Goal: Information Seeking & Learning: Learn about a topic

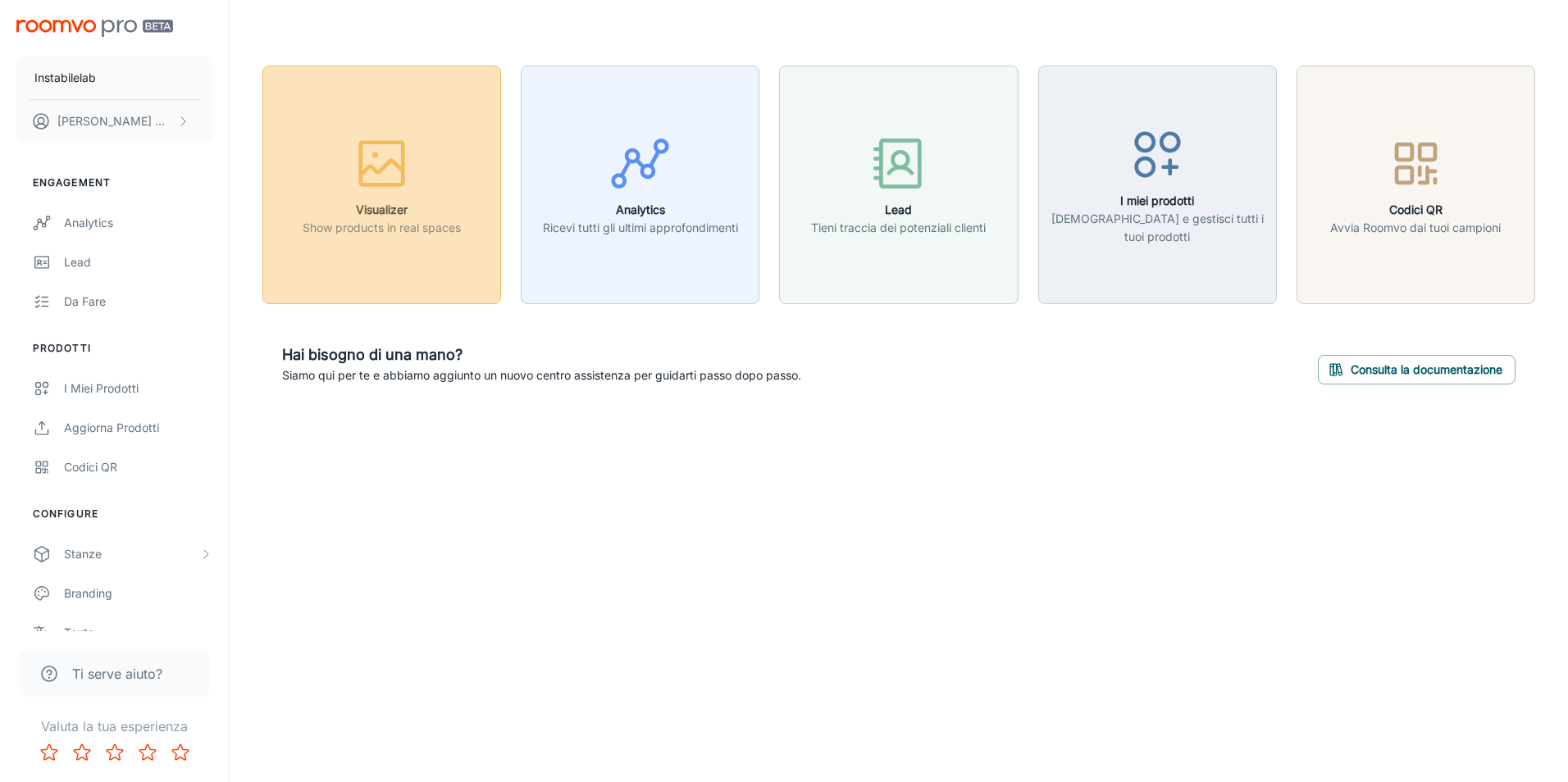
click at [386, 216] on h6 "Visualizer" at bounding box center [382, 210] width 158 height 18
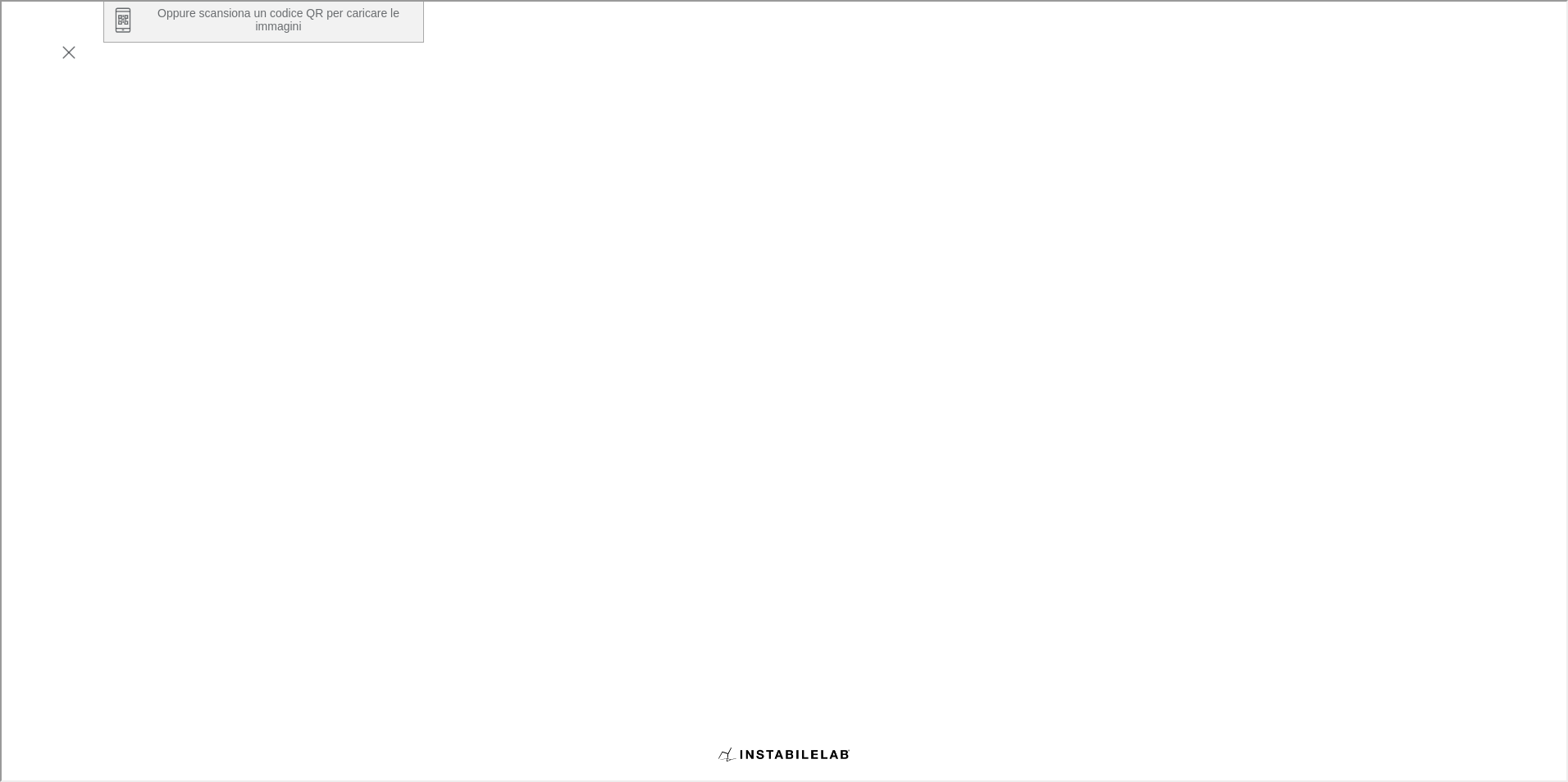
scroll to position [266, 0]
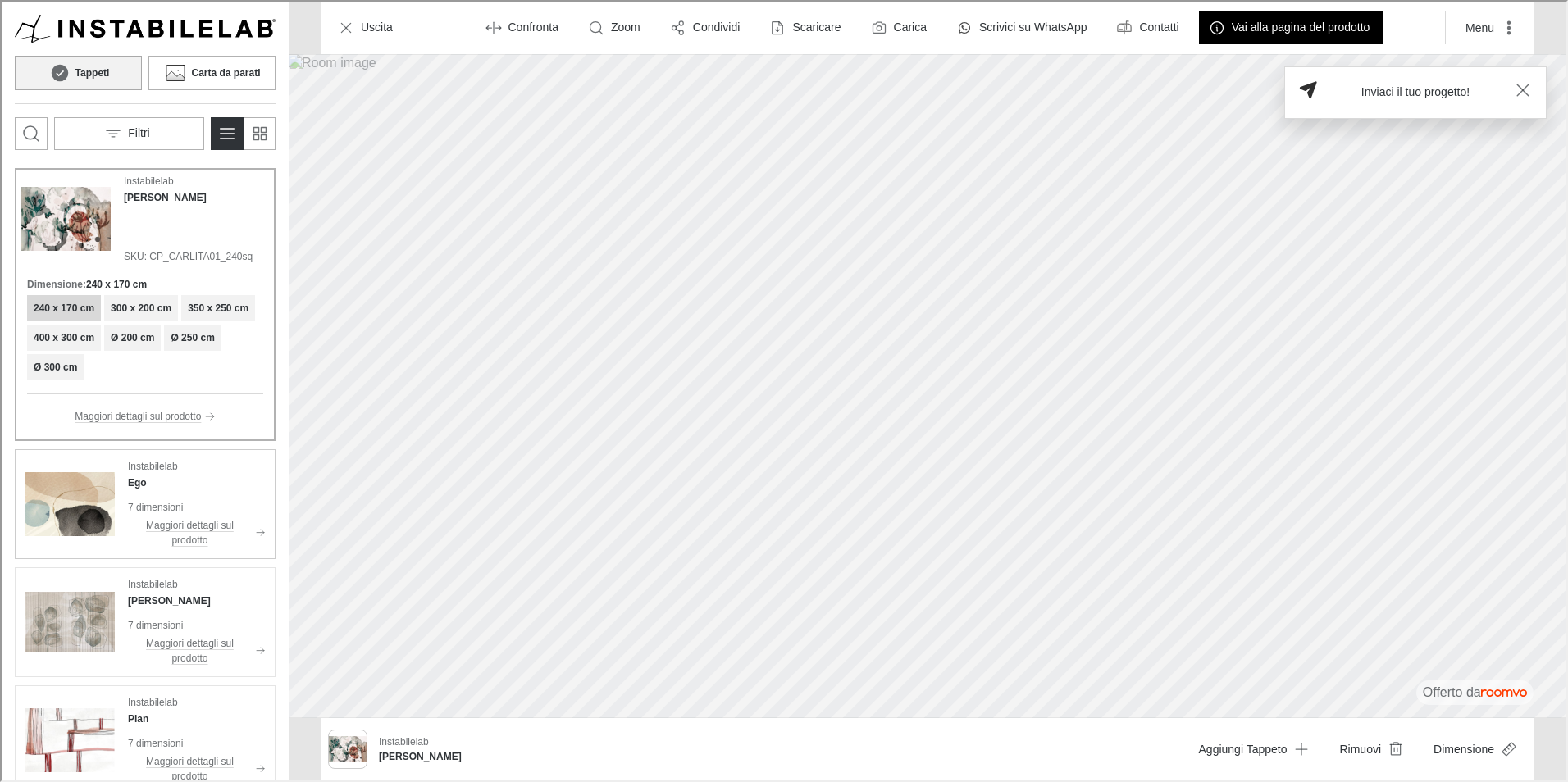
click at [91, 492] on img "See Ego in the room" at bounding box center [68, 502] width 90 height 90
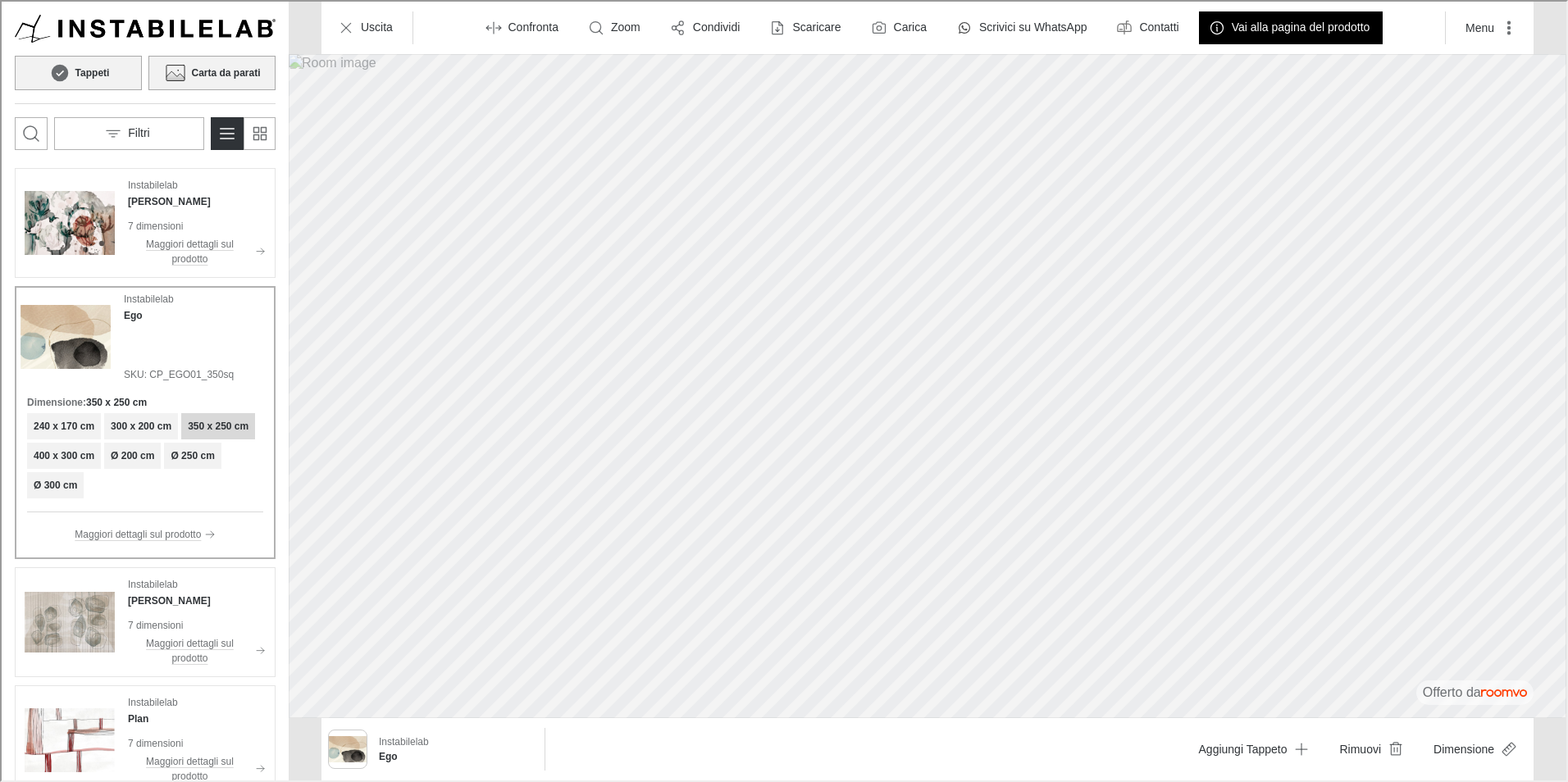
click at [238, 67] on h6 "Carta da parati" at bounding box center [224, 72] width 68 height 15
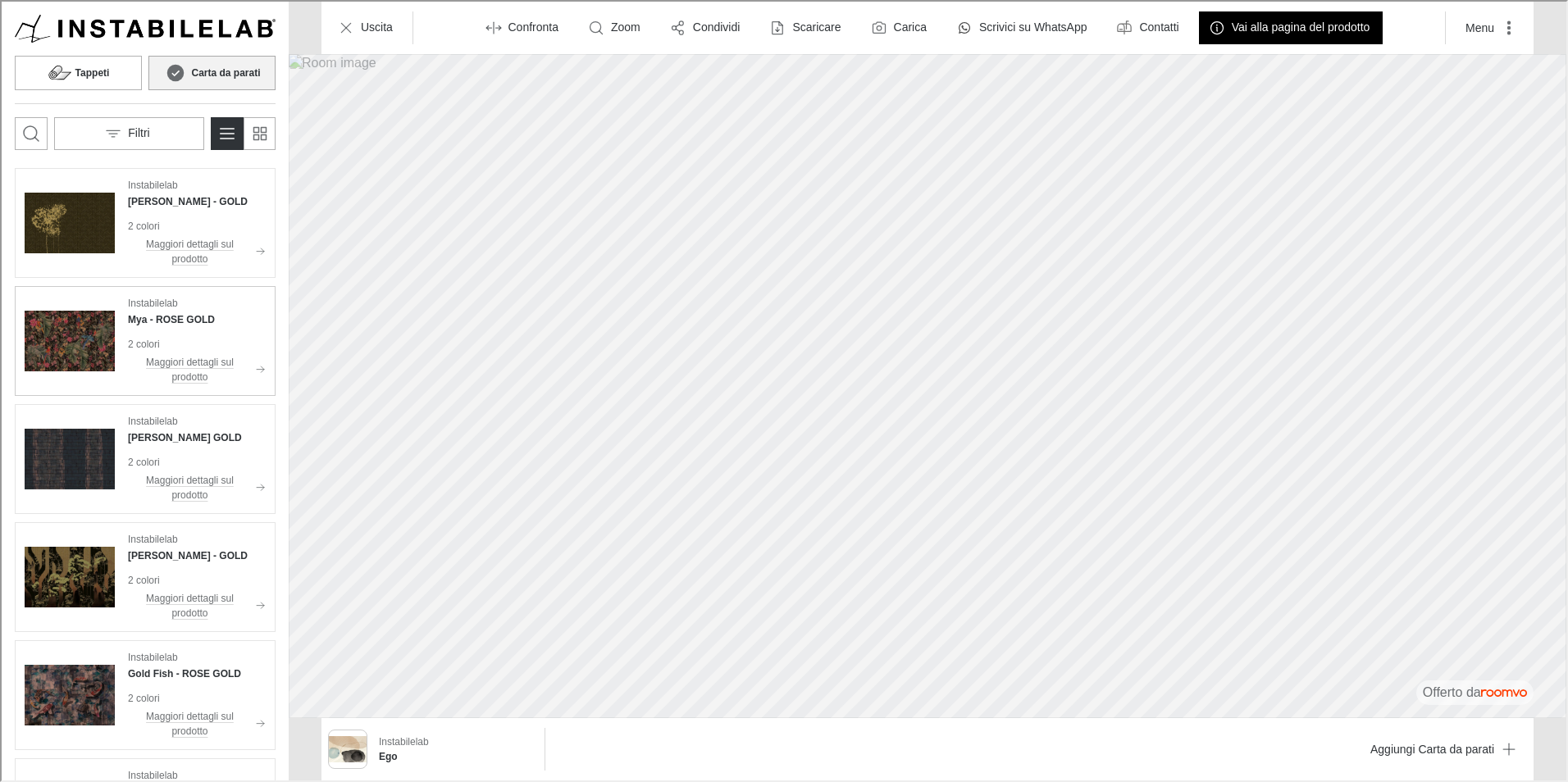
click at [79, 332] on img "See Mya in the room" at bounding box center [68, 339] width 90 height 90
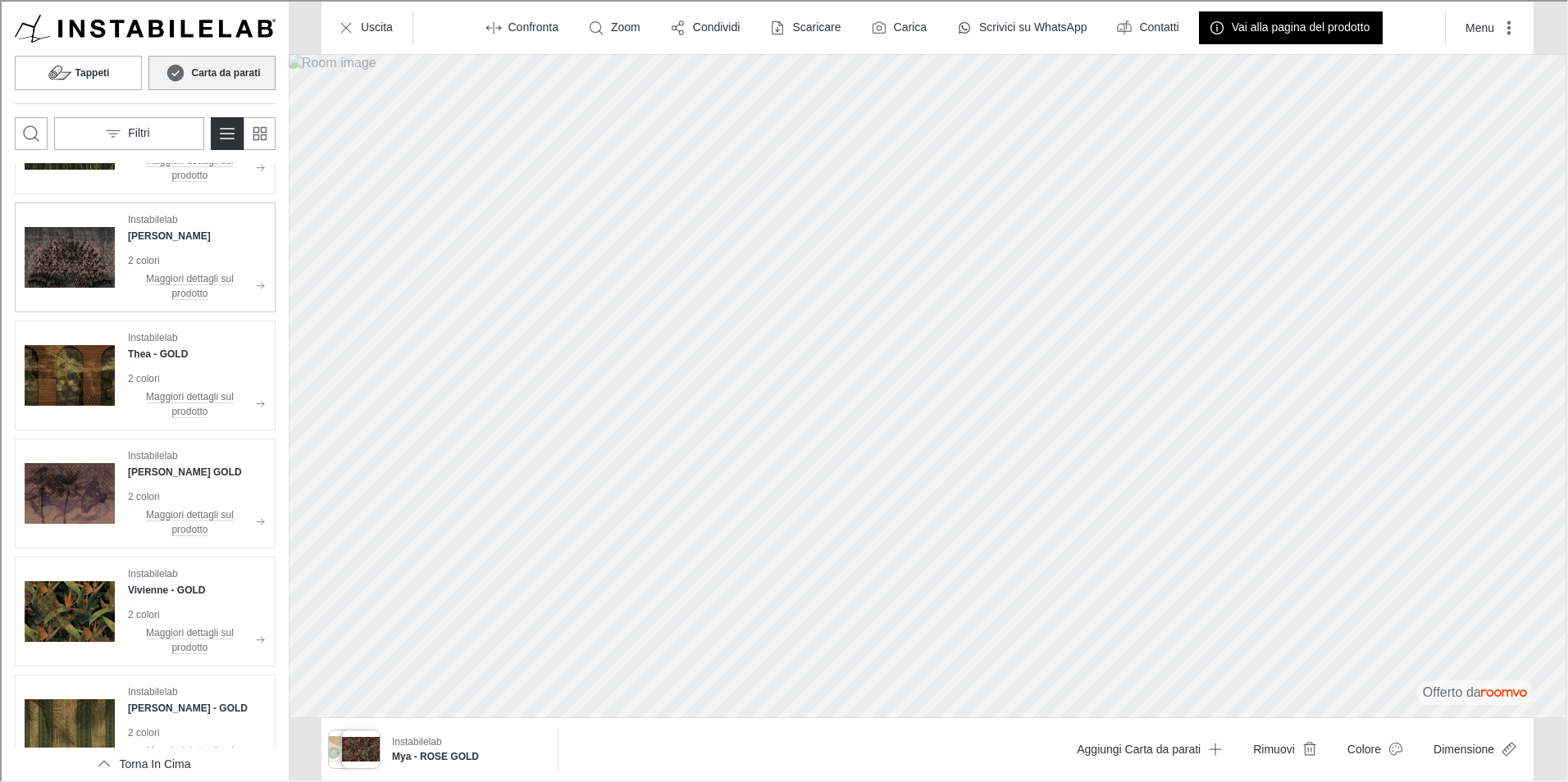
scroll to position [1640, 0]
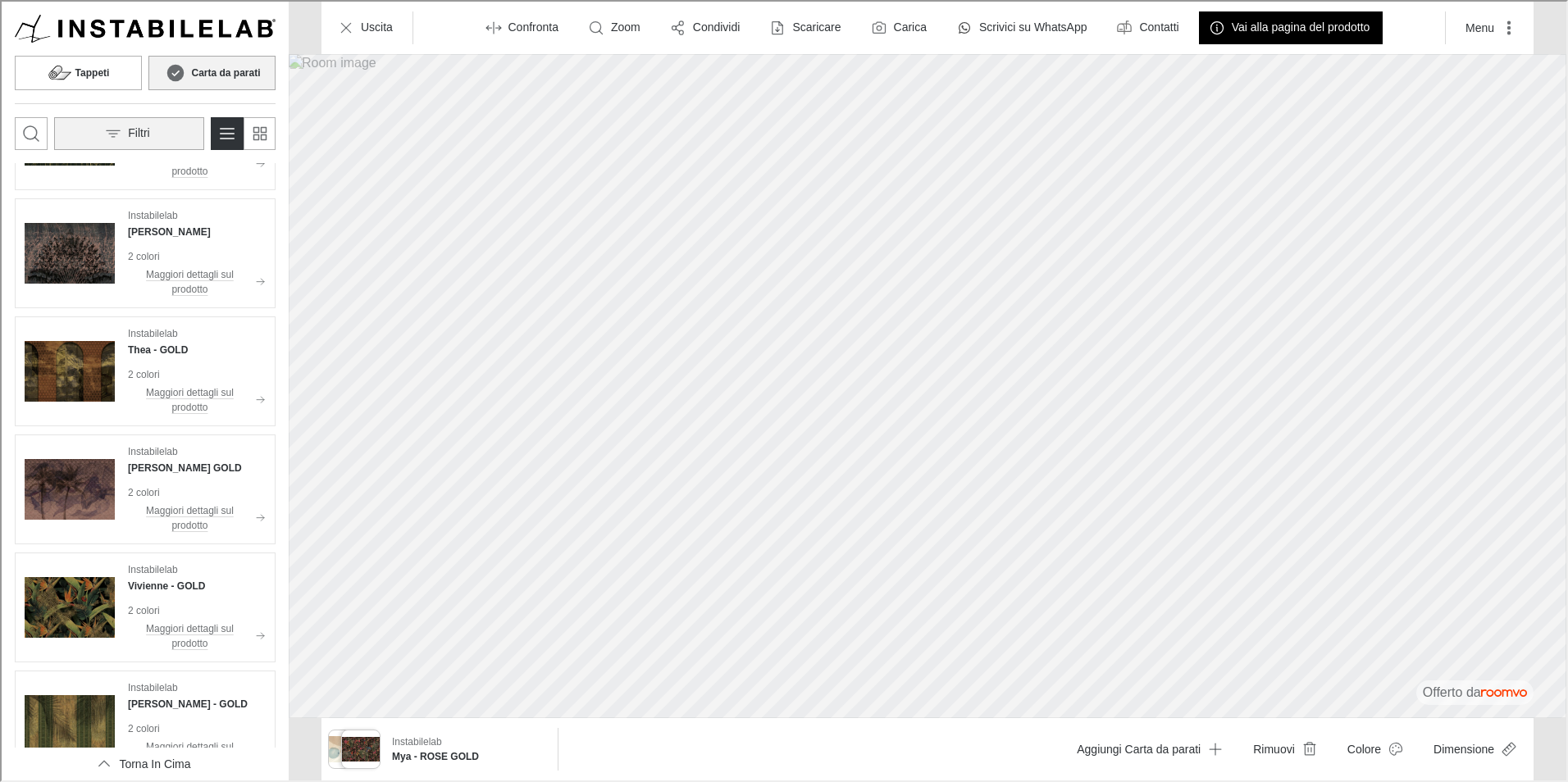
click at [167, 130] on button "Filtri" at bounding box center [128, 132] width 150 height 33
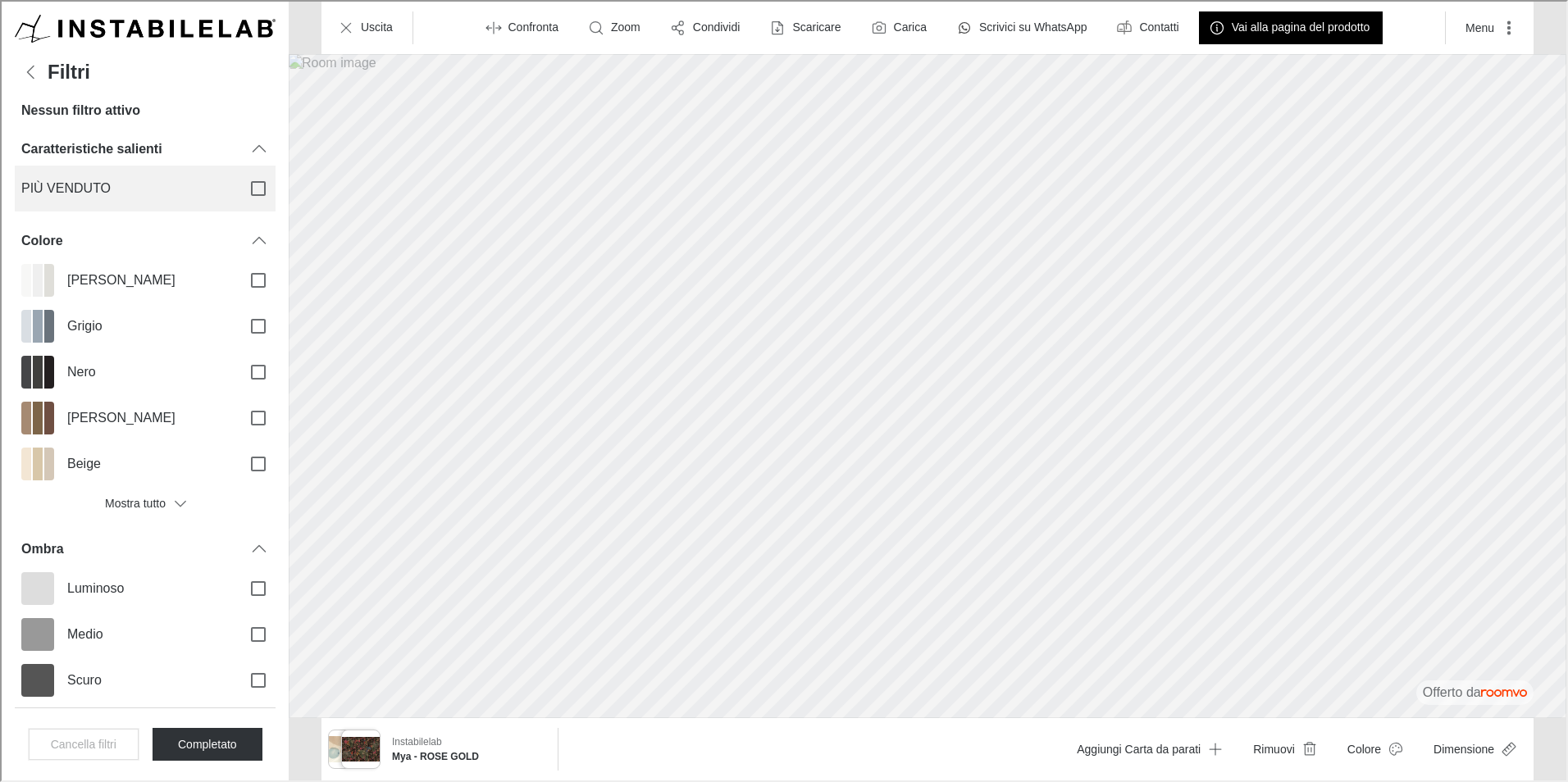
click at [153, 196] on label "PIÙ VENDUTO" at bounding box center [144, 187] width 261 height 46
click at [239, 196] on input "PIÙ VENDUTO" at bounding box center [257, 187] width 35 height 35
checkbox input "true"
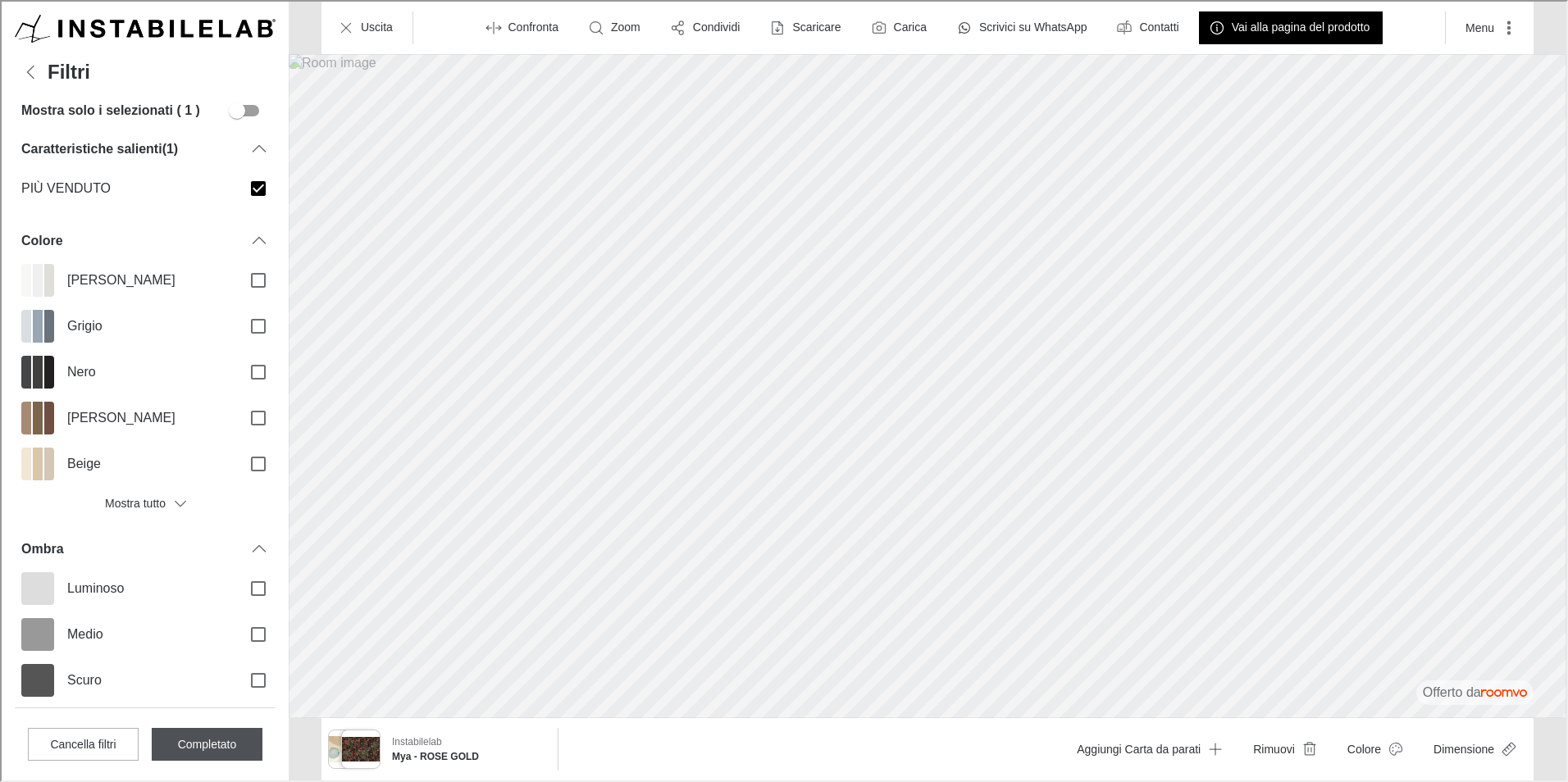
click at [185, 749] on button "Completato" at bounding box center [205, 743] width 111 height 33
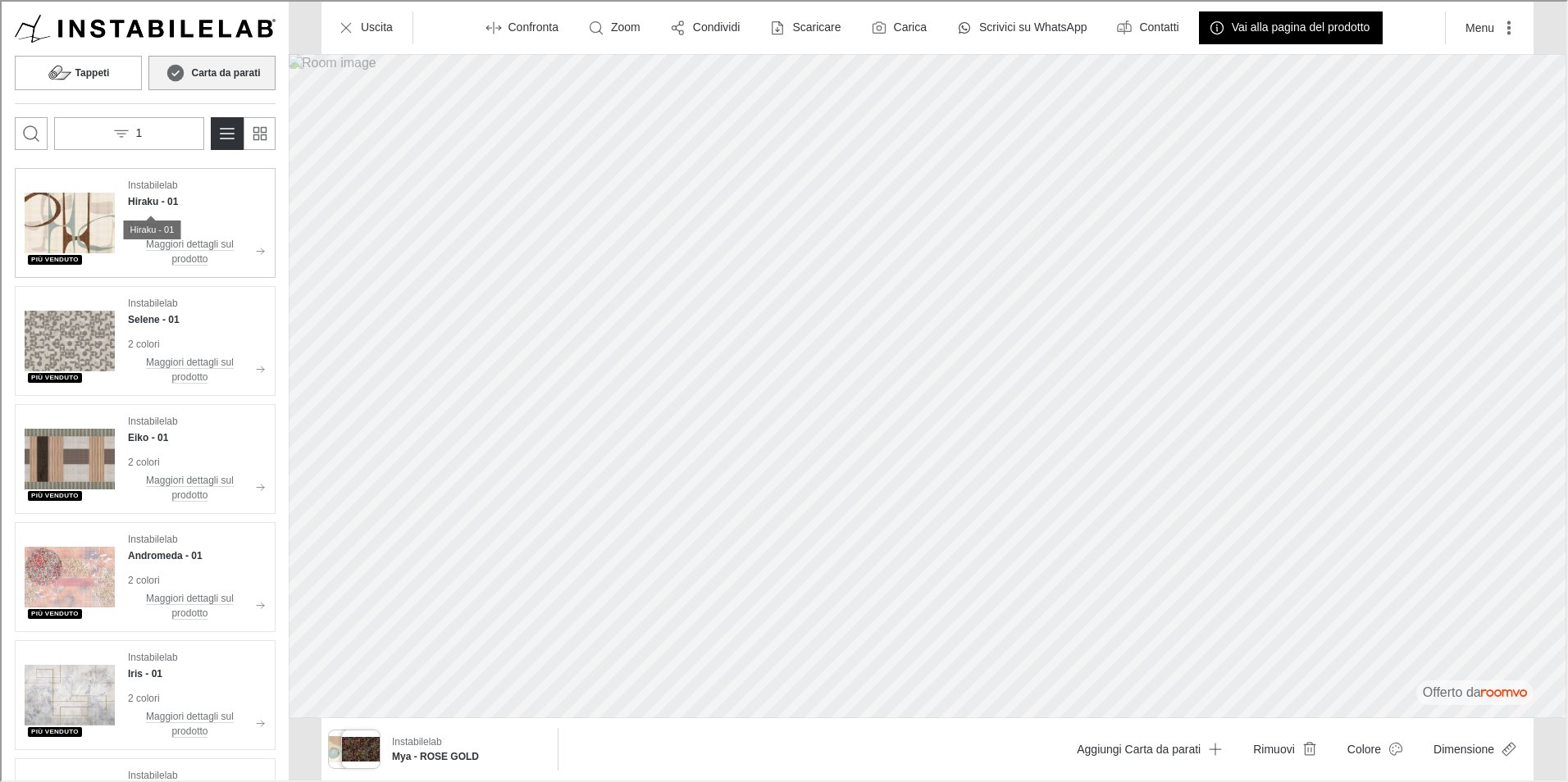
click at [151, 202] on h4 "Hiraku - 01" at bounding box center [151, 200] width 50 height 15
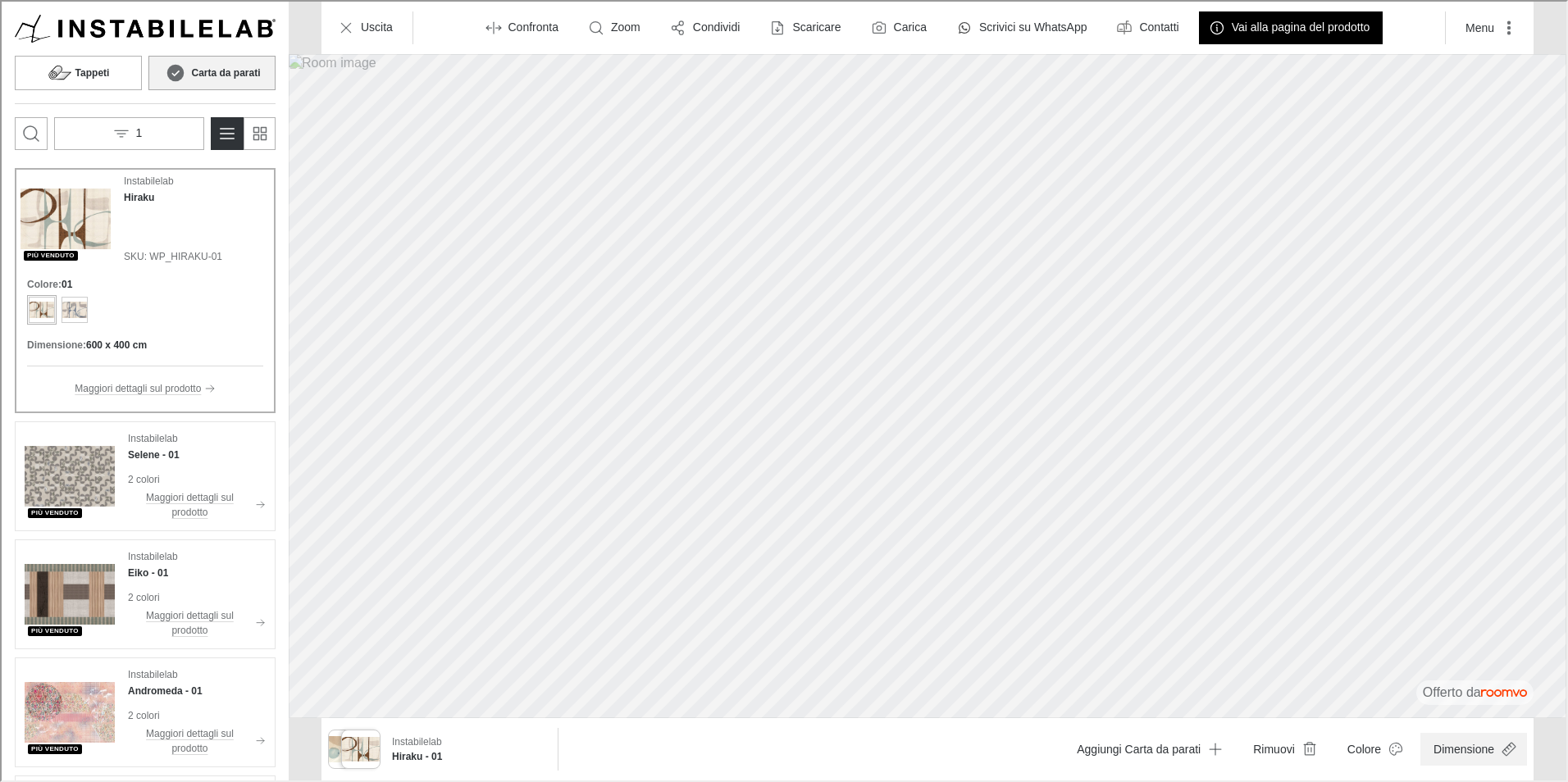
click at [1464, 756] on button "Dimensione" at bounding box center [1471, 748] width 106 height 33
type input "0.7"
drag, startPoint x: 1543, startPoint y: 711, endPoint x: 1434, endPoint y: 716, distance: 109.1
click at [1434, 716] on span at bounding box center [1430, 708] width 16 height 16
click at [1371, 747] on div at bounding box center [782, 389] width 1565 height 779
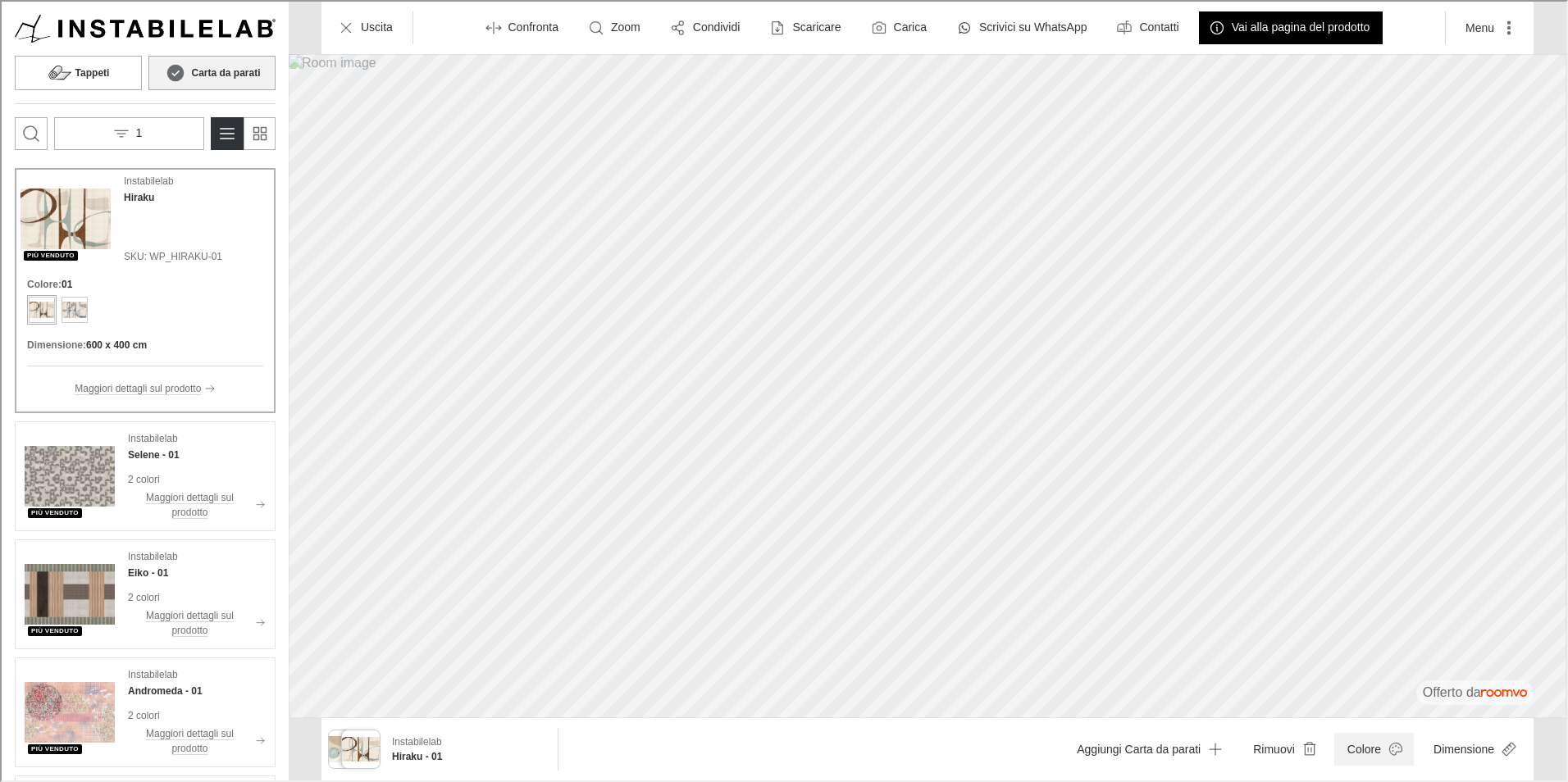
click at [1392, 747] on icon "Open color dialog" at bounding box center [1394, 748] width 16 height 16
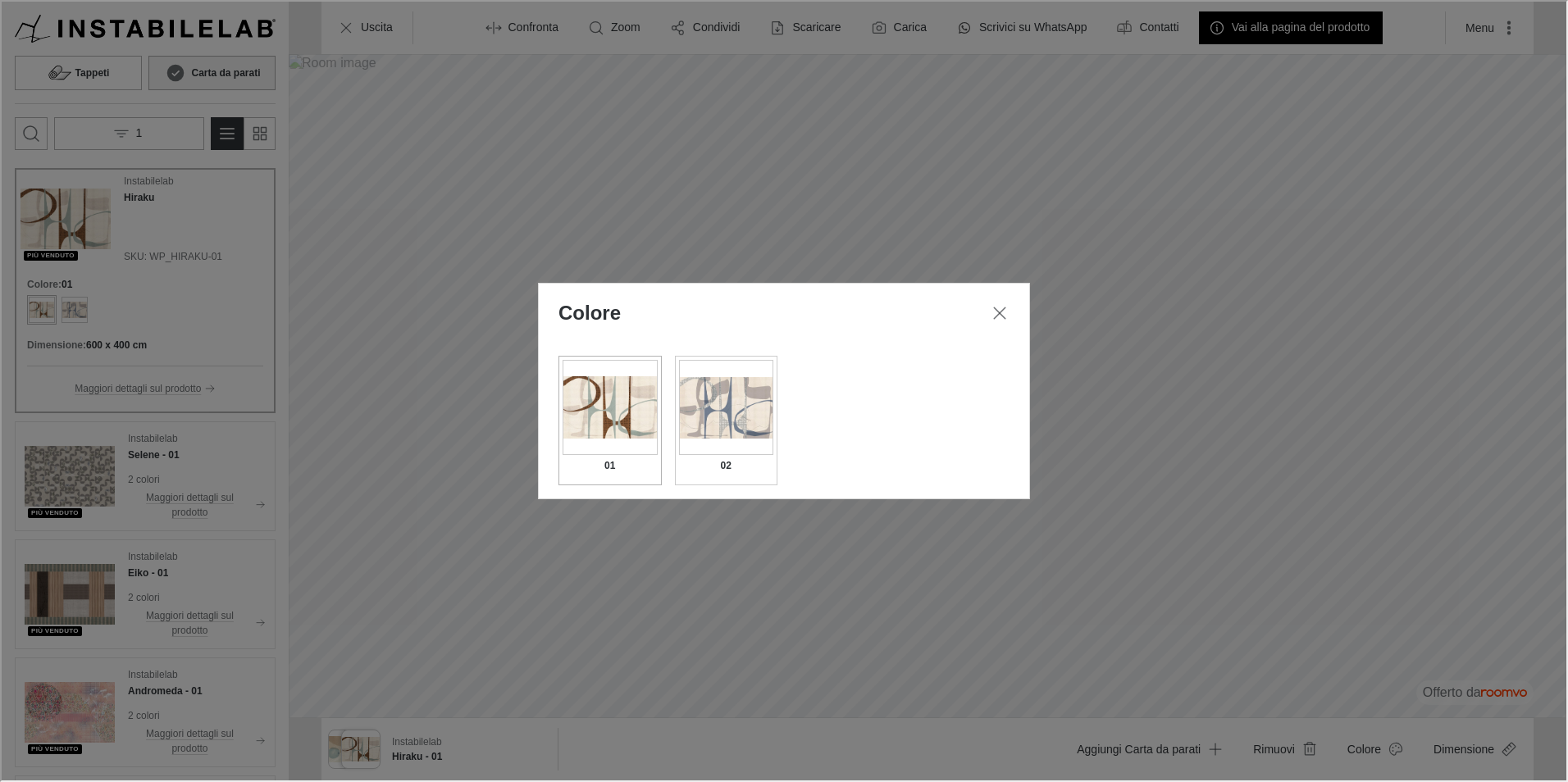
click at [737, 418] on div "Change format dialog" at bounding box center [724, 405] width 95 height 95
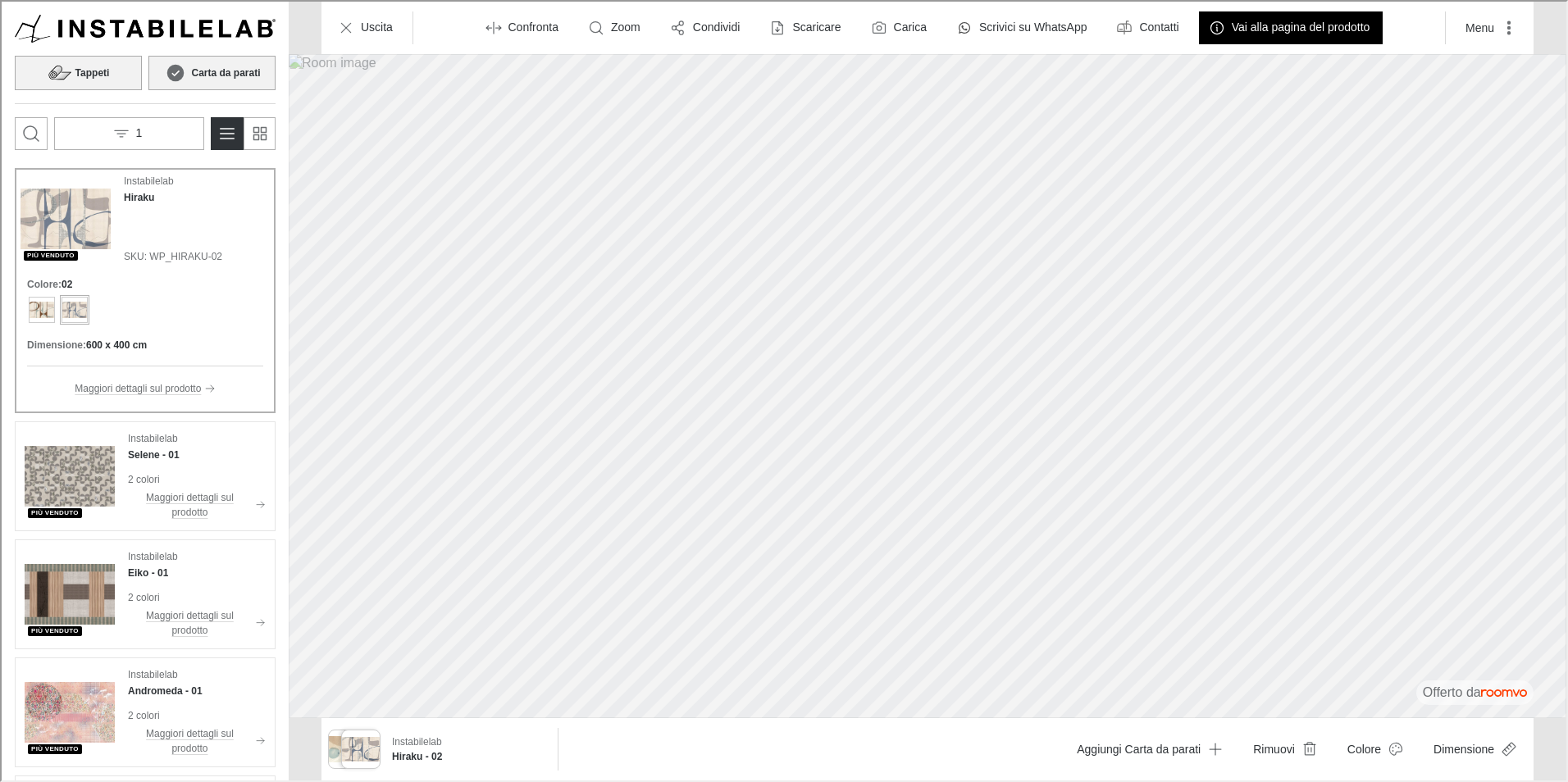
click at [97, 68] on h6 "Tappeti" at bounding box center [91, 72] width 35 height 15
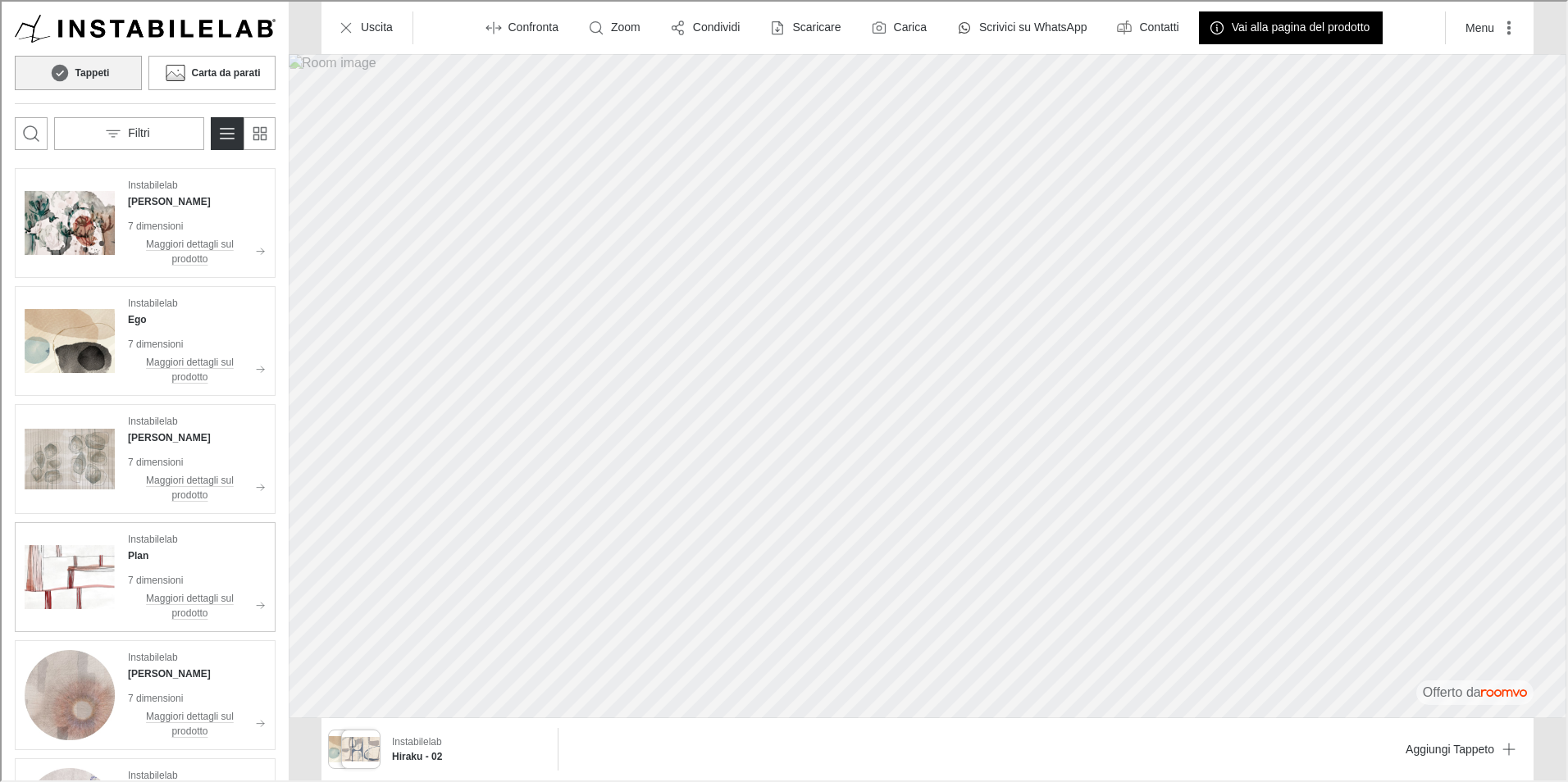
click at [130, 557] on h4 "Plan" at bounding box center [136, 554] width 21 height 15
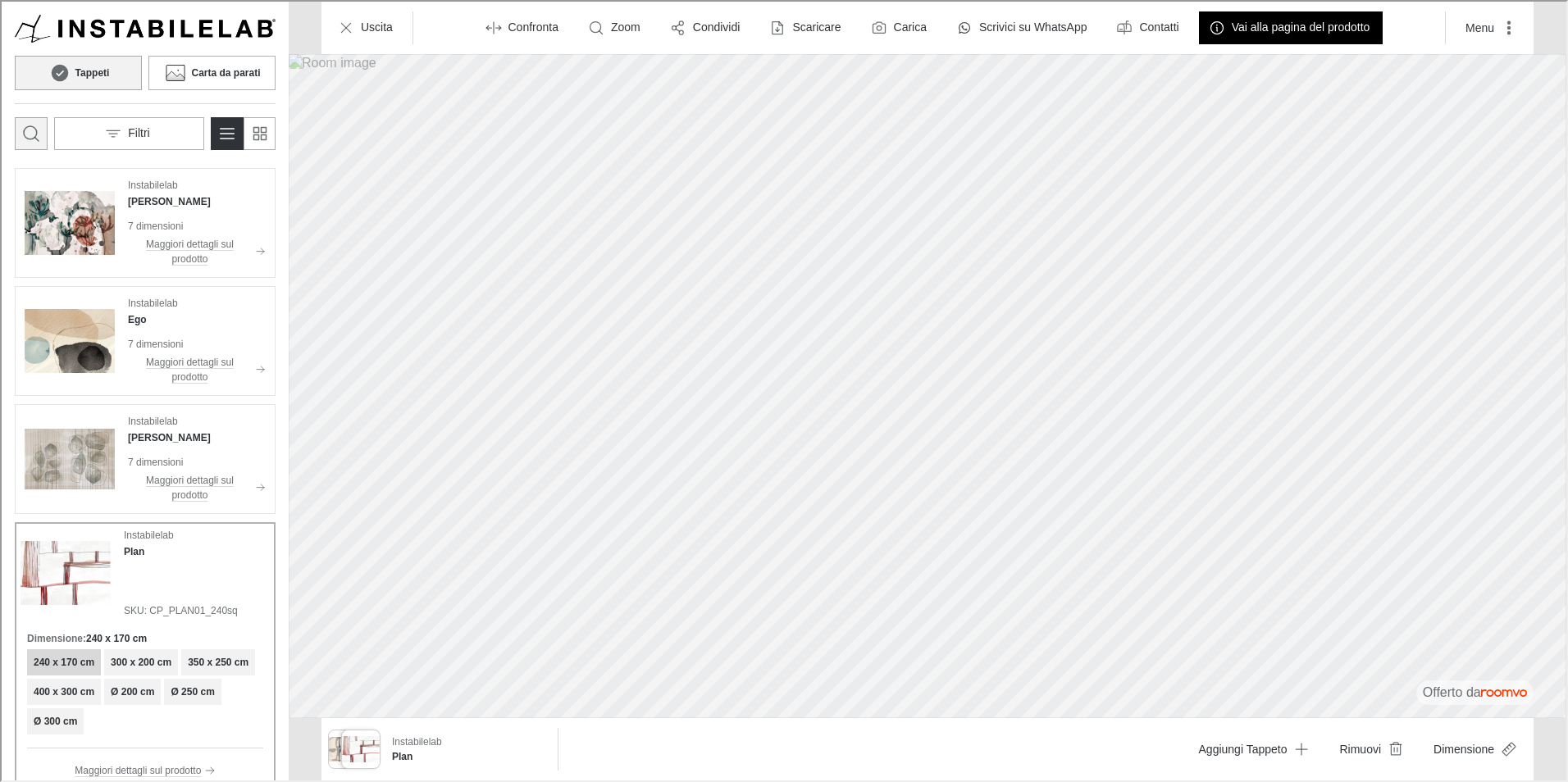
click at [33, 128] on icon "Apri la casella di ricerca" at bounding box center [30, 132] width 20 height 20
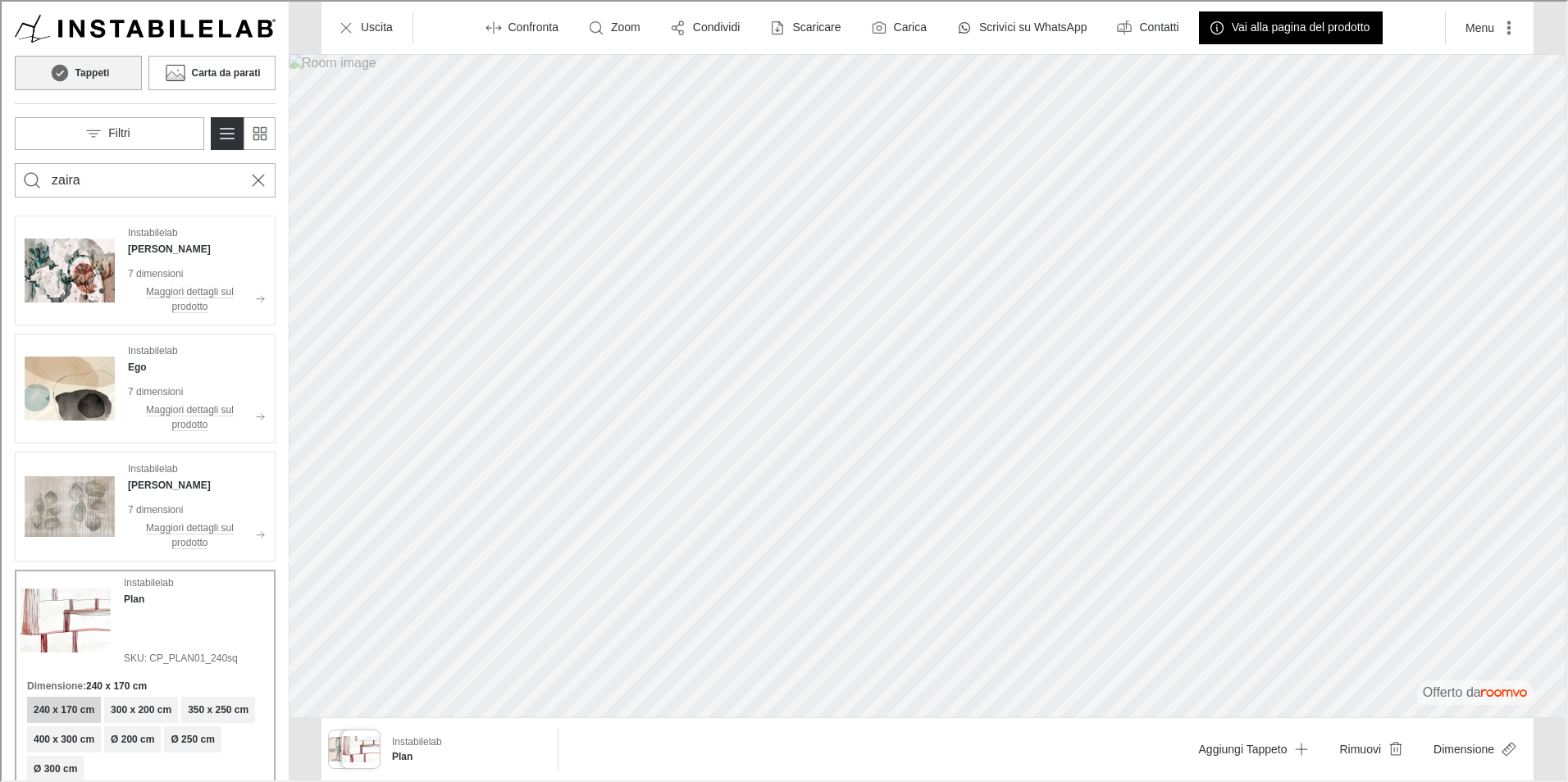
type input "zaira"
click at [14, 163] on button "Search for products" at bounding box center [31, 179] width 33 height 33
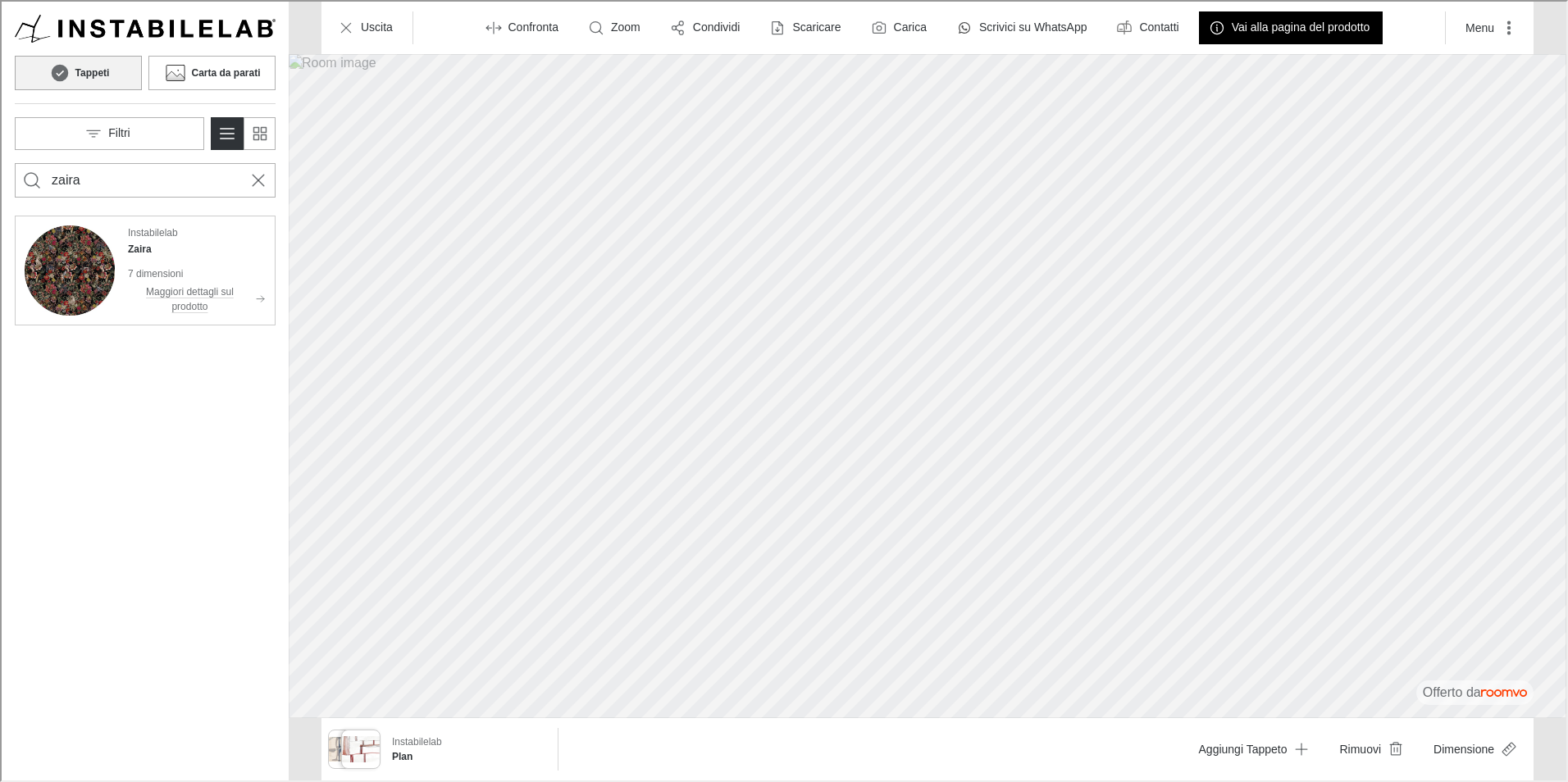
click at [79, 256] on img "See Zaira in the room" at bounding box center [68, 268] width 90 height 90
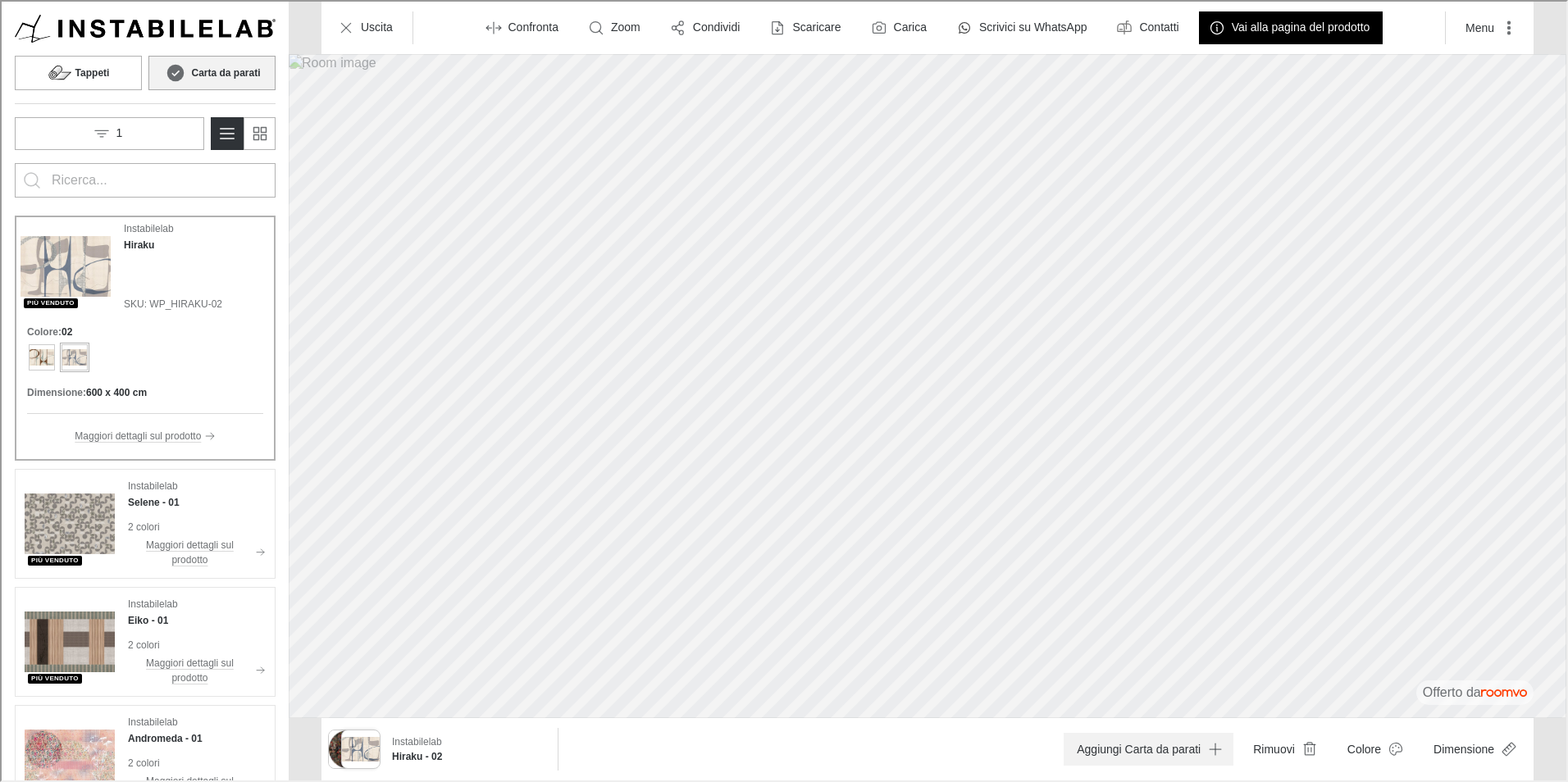
click at [1161, 746] on button "Aggiungi Carta da parati" at bounding box center [1147, 748] width 170 height 33
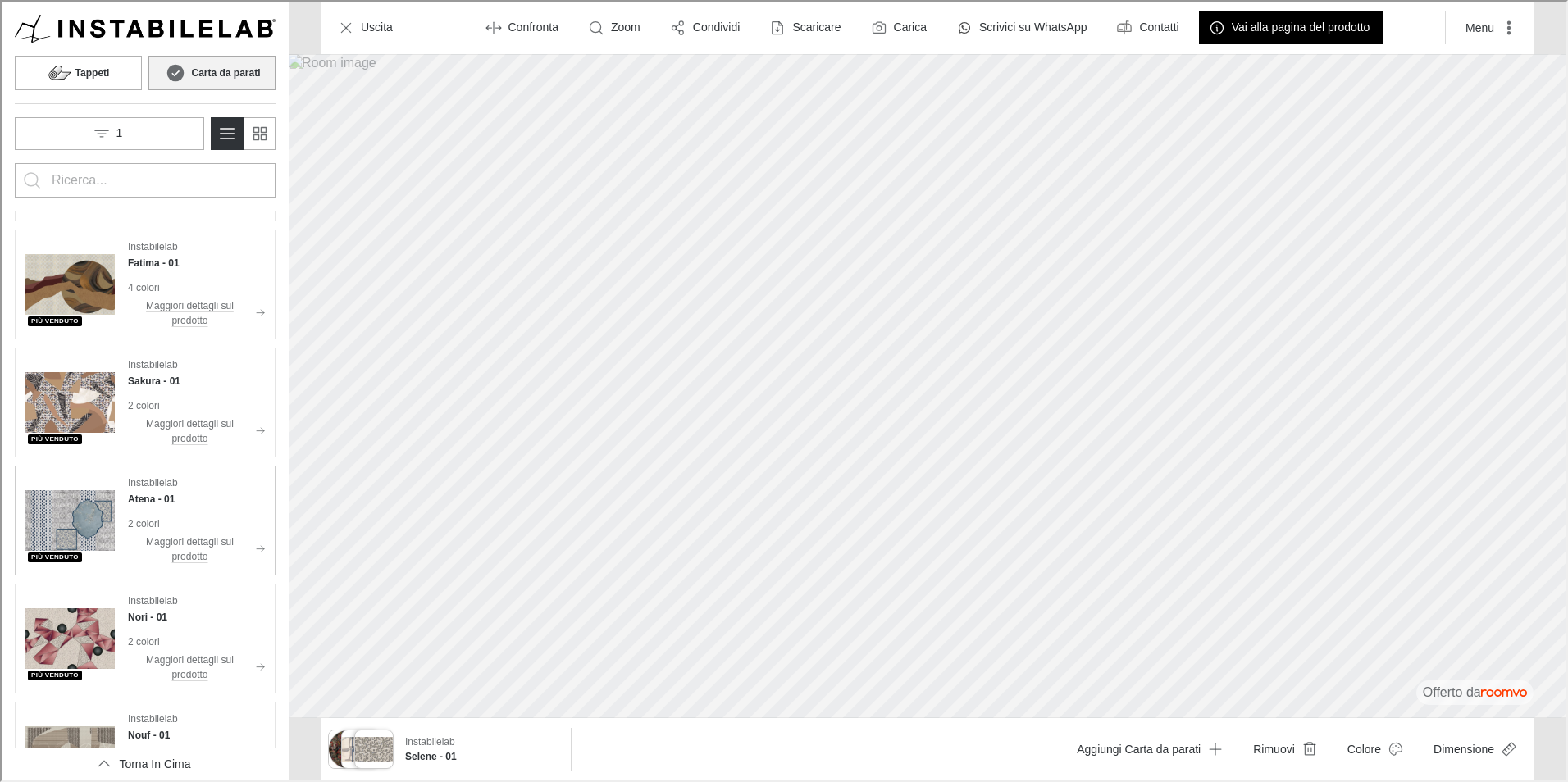
scroll to position [738, 0]
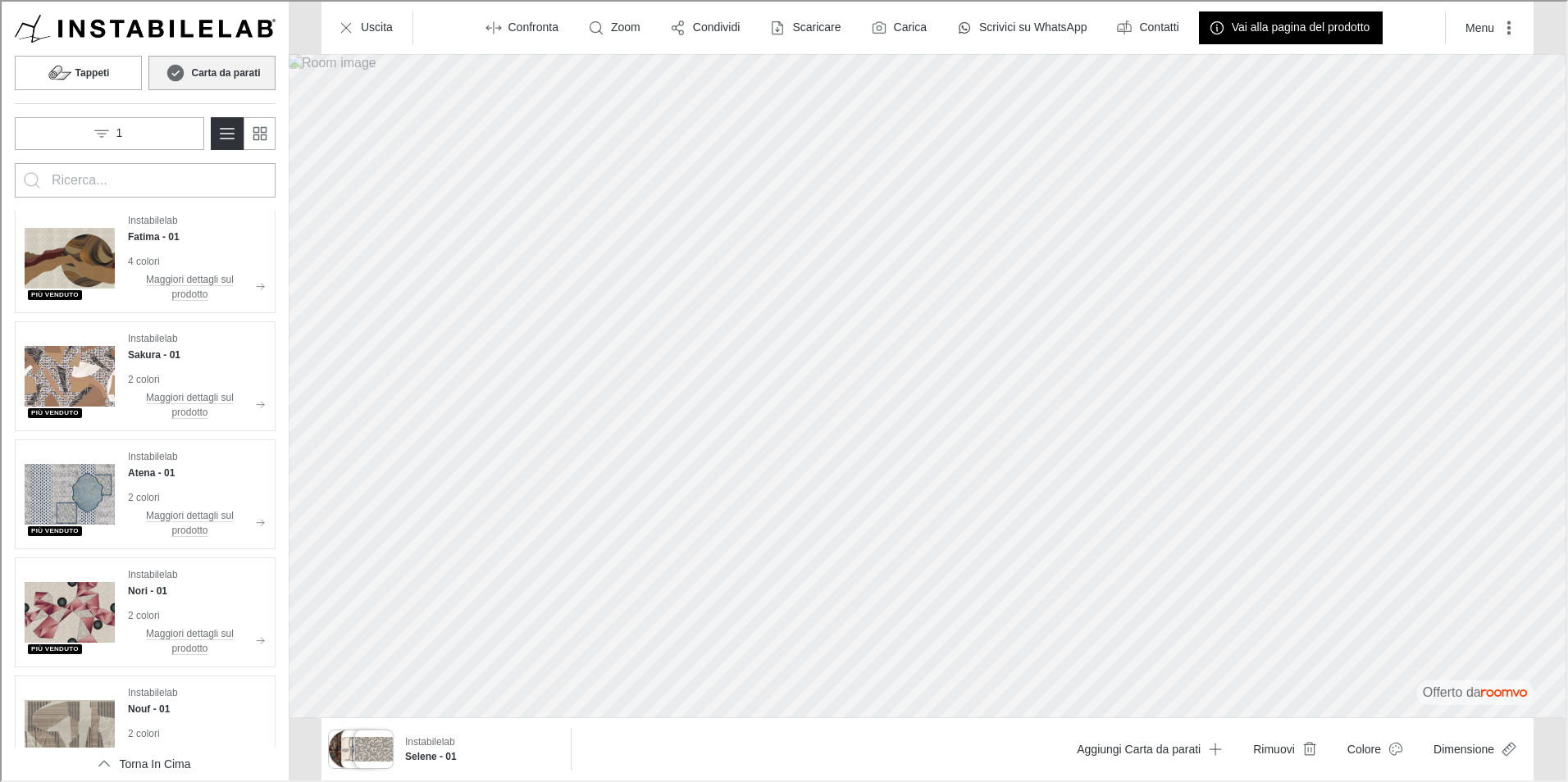
click at [227, 73] on h6 "Carta da parati" at bounding box center [224, 72] width 68 height 15
click at [108, 56] on button "Tappeti" at bounding box center [77, 72] width 127 height 35
type input "zaira"
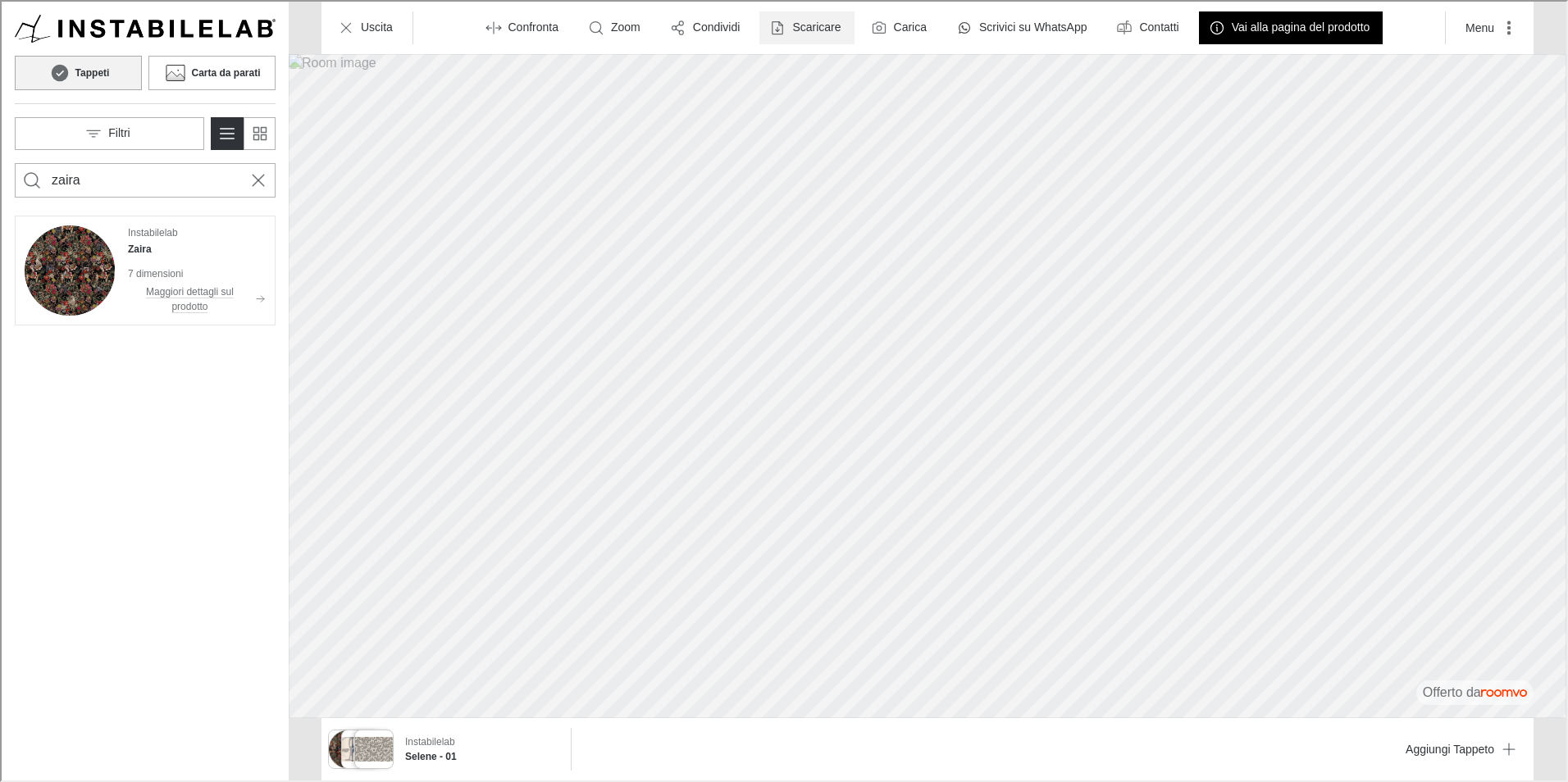
click at [775, 23] on icon "button" at bounding box center [775, 26] width 16 height 16
click at [822, 58] on p "Immagine" at bounding box center [830, 67] width 58 height 18
click at [822, 31] on p "Scaricare" at bounding box center [814, 26] width 49 height 16
click at [836, 103] on p "Immagine e dettagli del prodotto" at bounding box center [895, 102] width 188 height 18
click at [174, 128] on button "Filtri" at bounding box center [108, 132] width 190 height 33
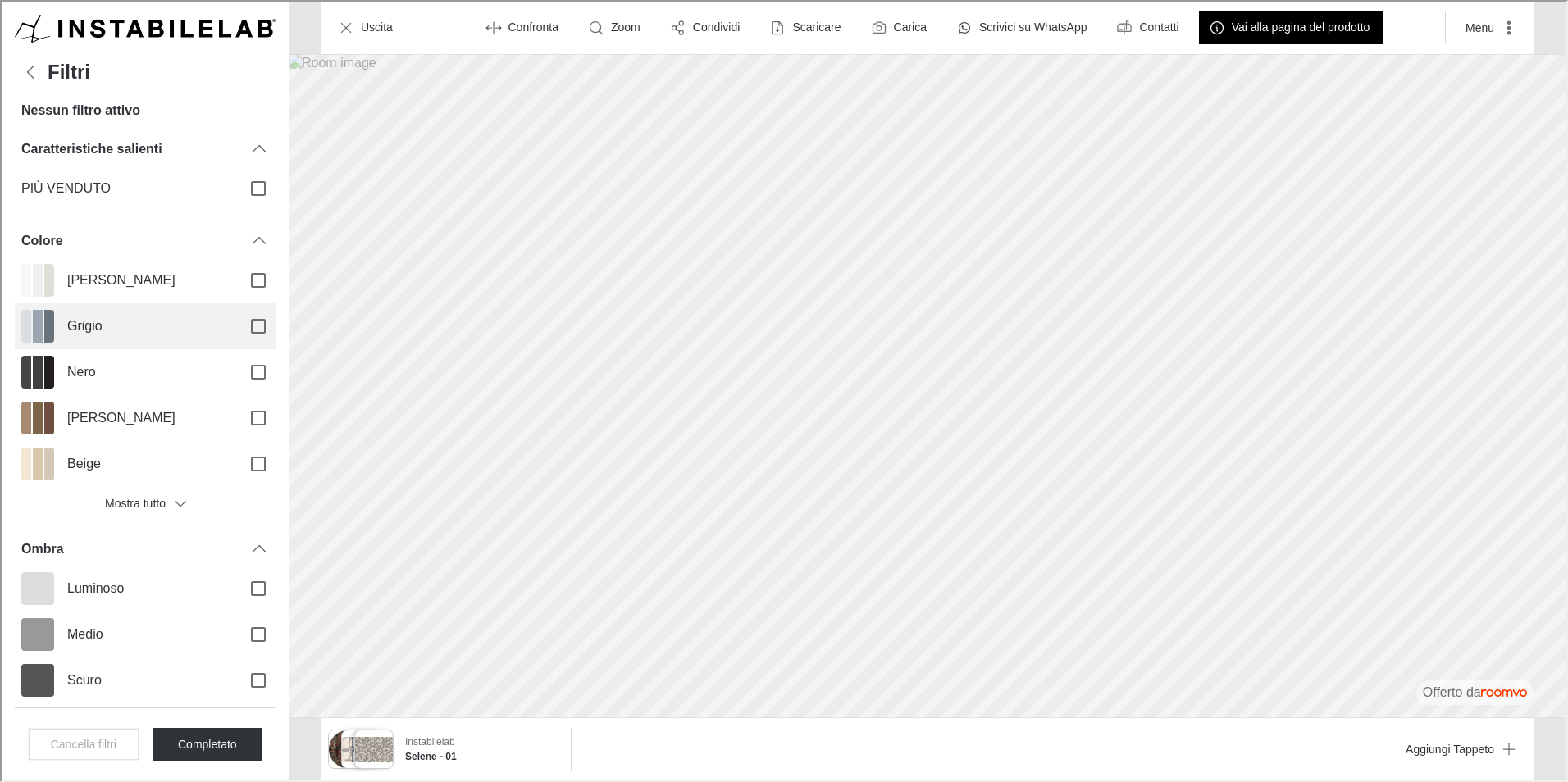
click at [114, 321] on span "Grigio" at bounding box center [146, 325] width 161 height 18
click at [239, 321] on input "Grigio" at bounding box center [257, 325] width 35 height 35
click at [79, 322] on span "Grigio" at bounding box center [146, 325] width 161 height 18
click at [239, 322] on input "Grigio" at bounding box center [257, 325] width 35 height 35
checkbox input "false"
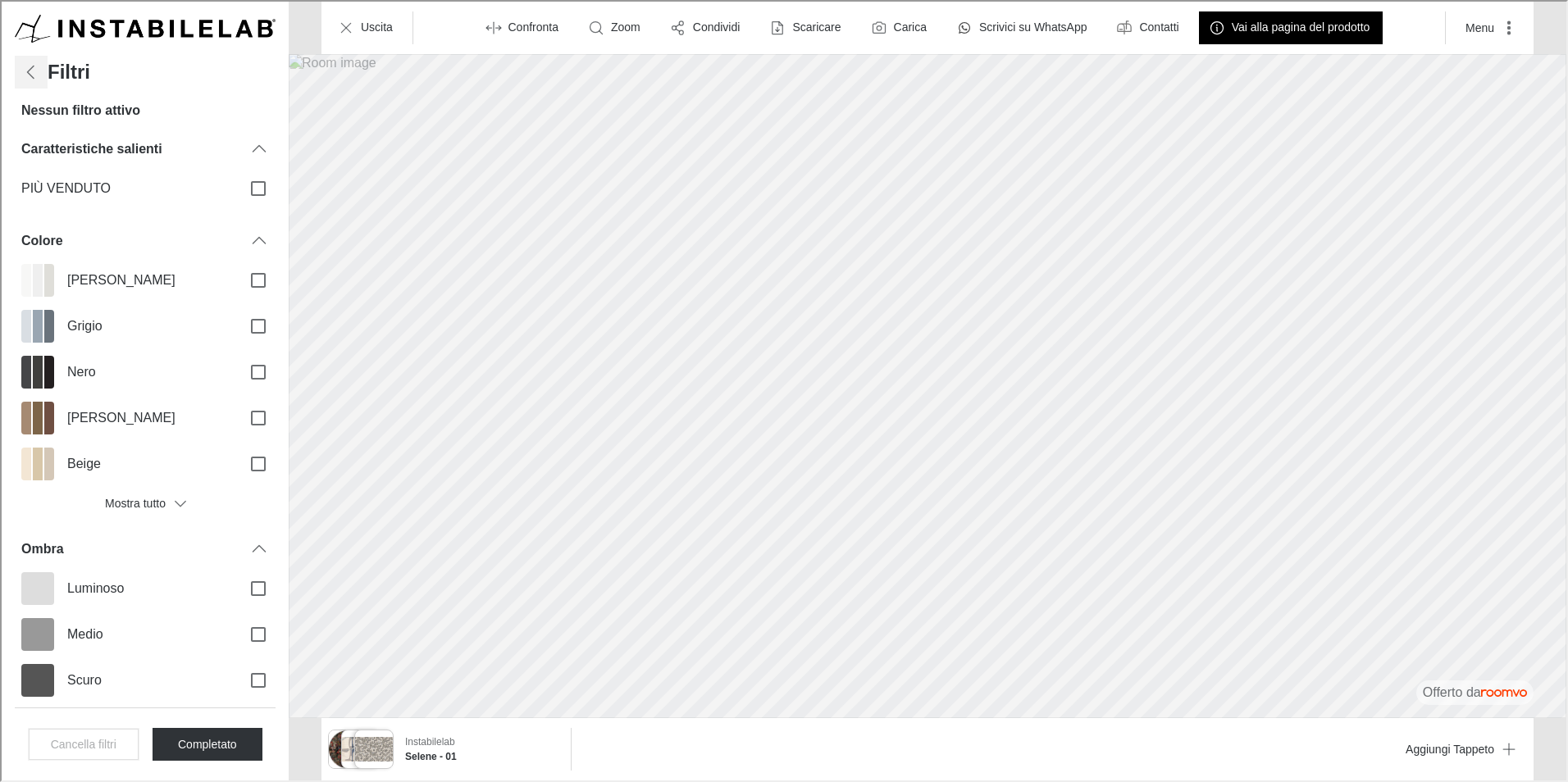
click at [22, 79] on icon "Filters menu" at bounding box center [30, 71] width 20 height 20
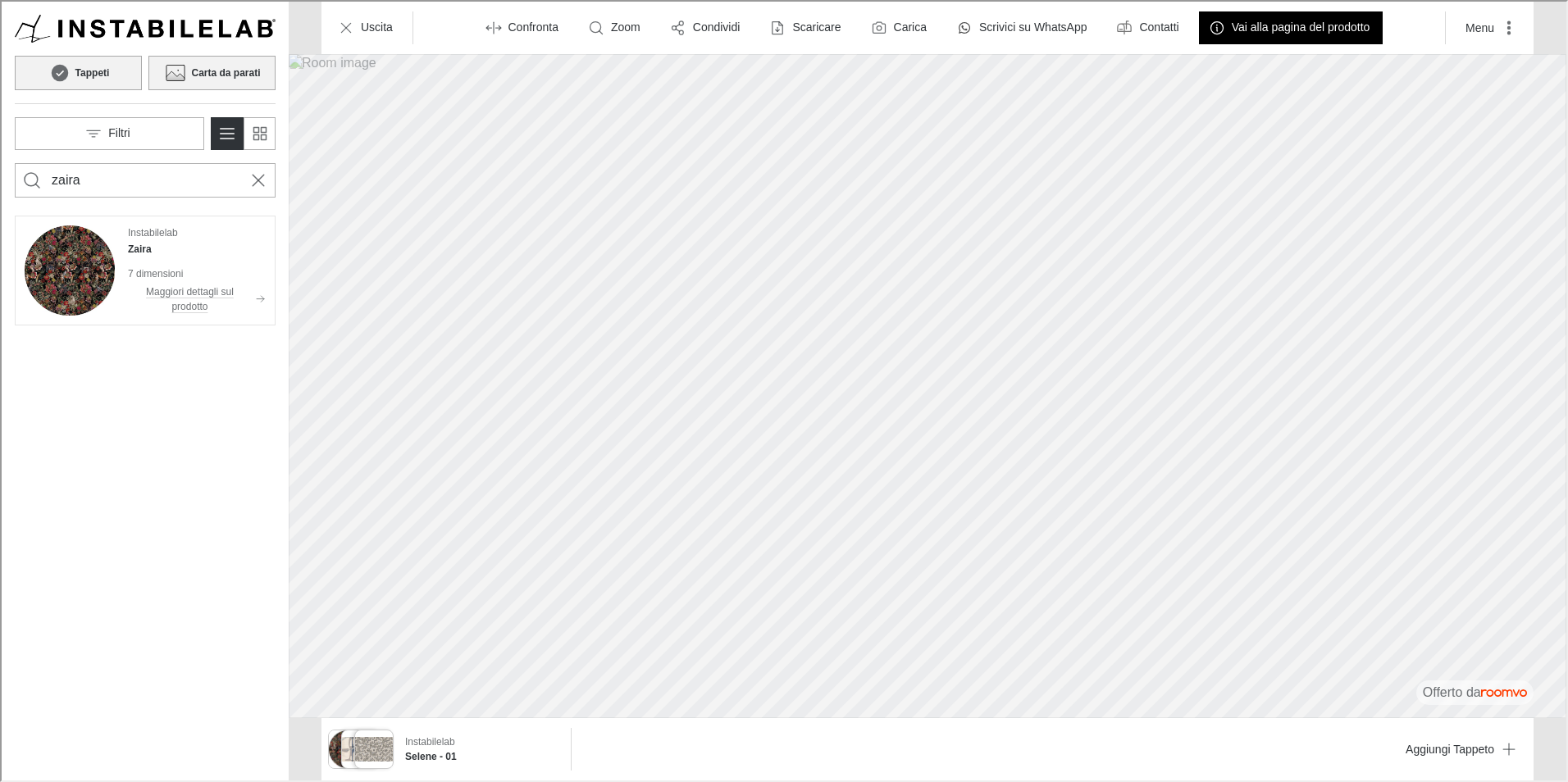
click at [218, 73] on h6 "Carta da parati" at bounding box center [224, 72] width 68 height 15
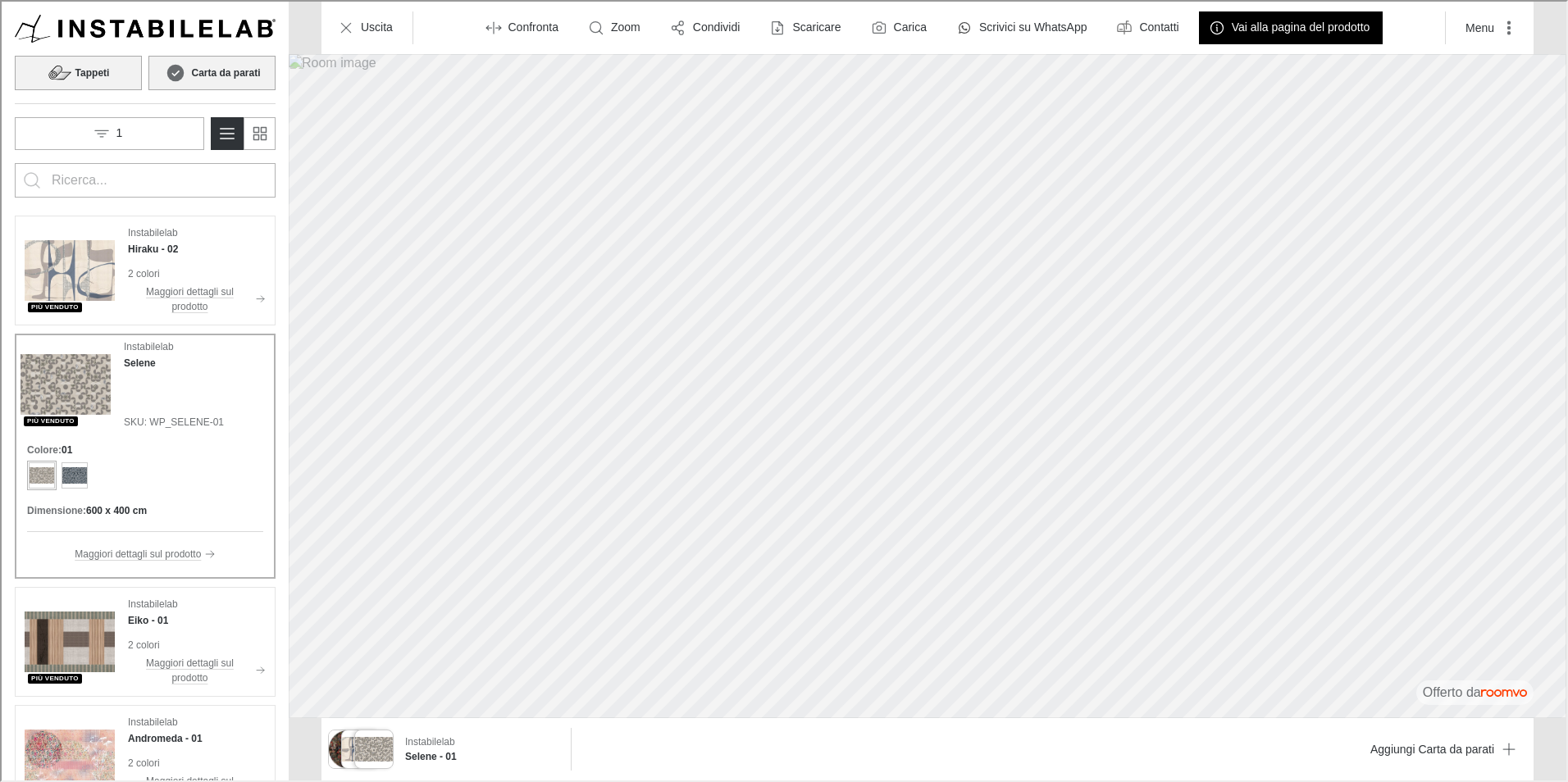
click at [97, 55] on button "Tappeti" at bounding box center [77, 72] width 127 height 35
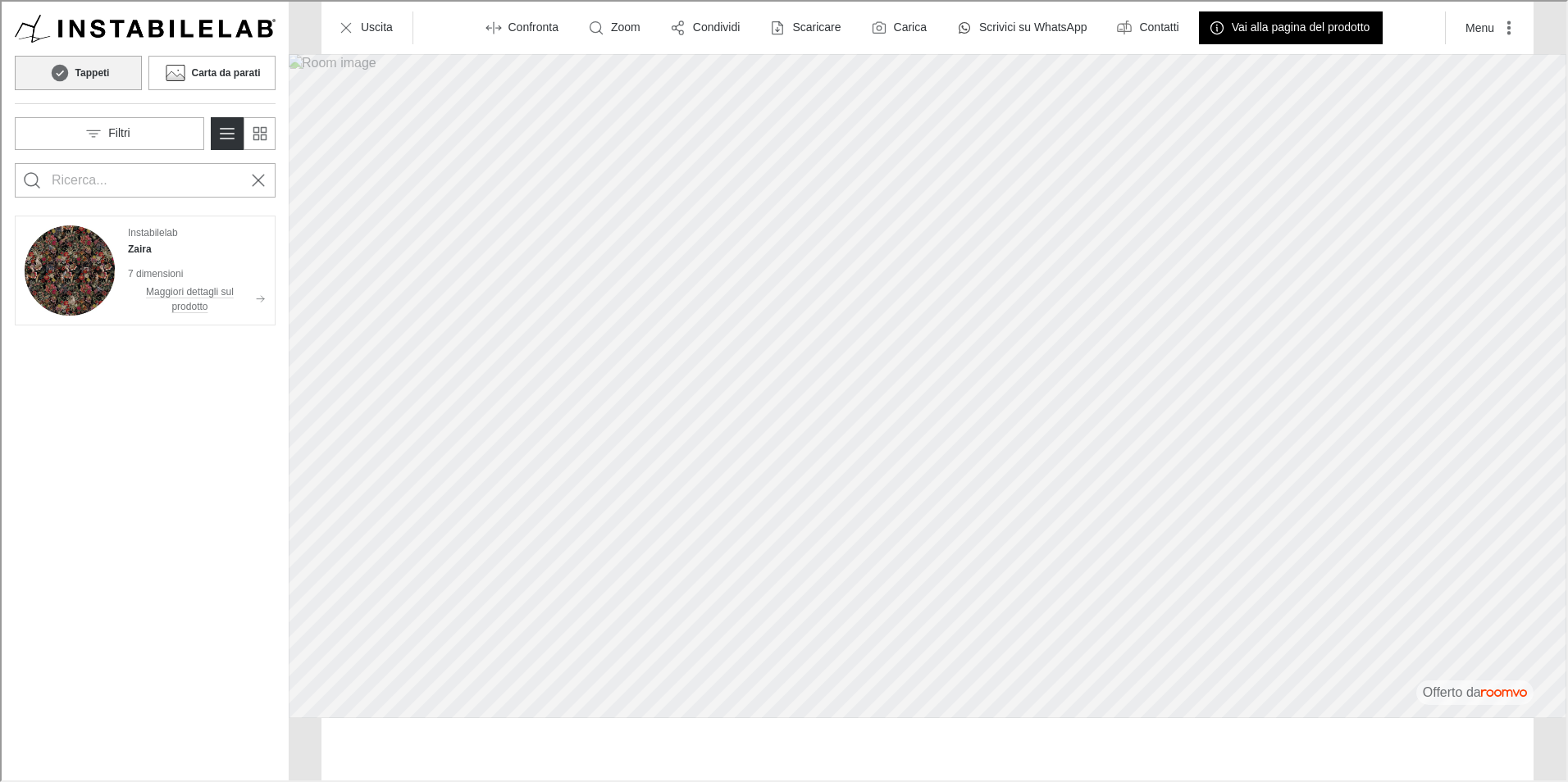
type input "zaira"
click at [158, 120] on button "Filtri" at bounding box center [108, 132] width 190 height 33
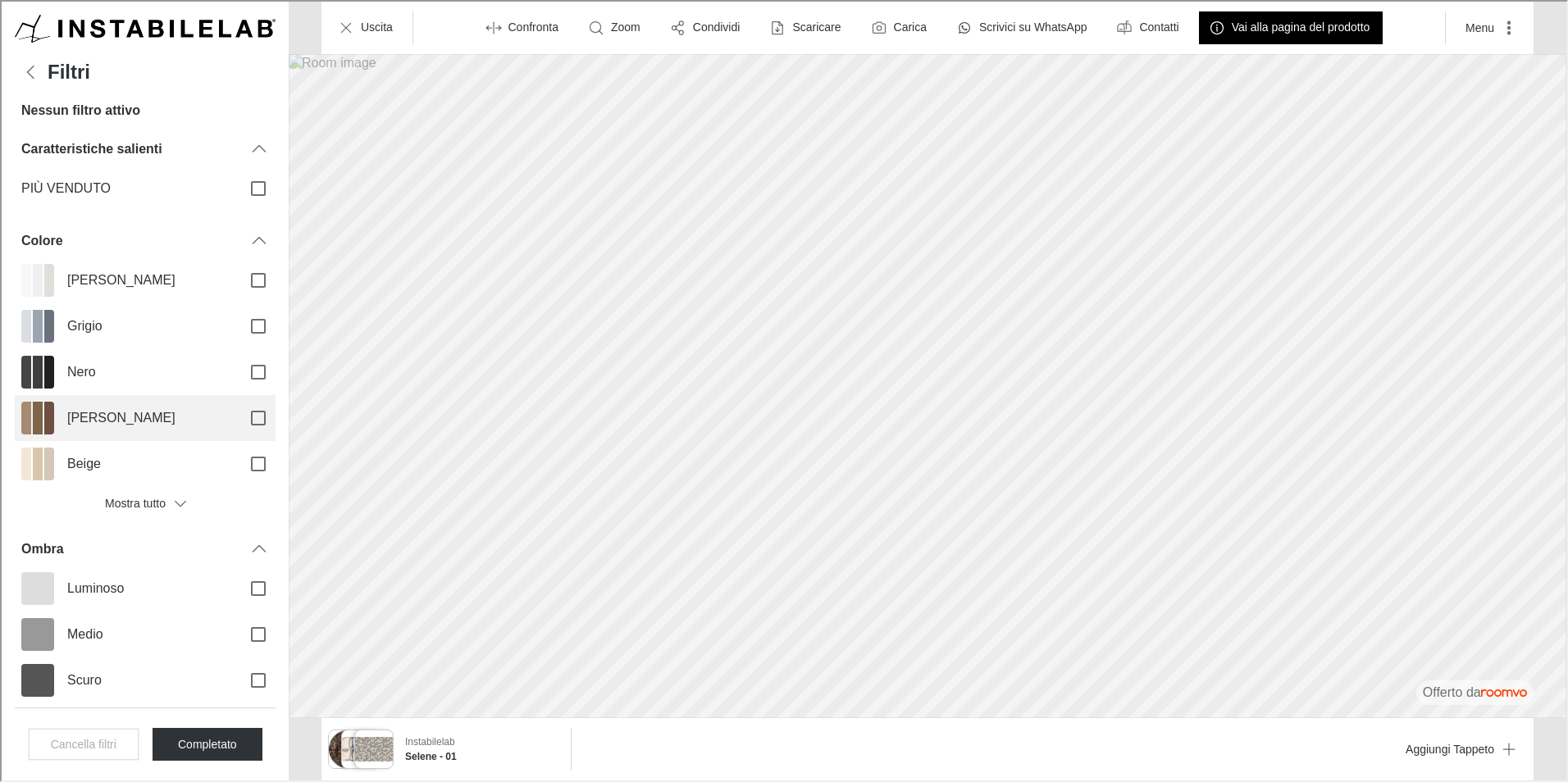
click at [84, 415] on span "[PERSON_NAME]" at bounding box center [146, 417] width 161 height 18
click at [239, 415] on input "[PERSON_NAME]" at bounding box center [257, 417] width 35 height 35
checkbox input "true"
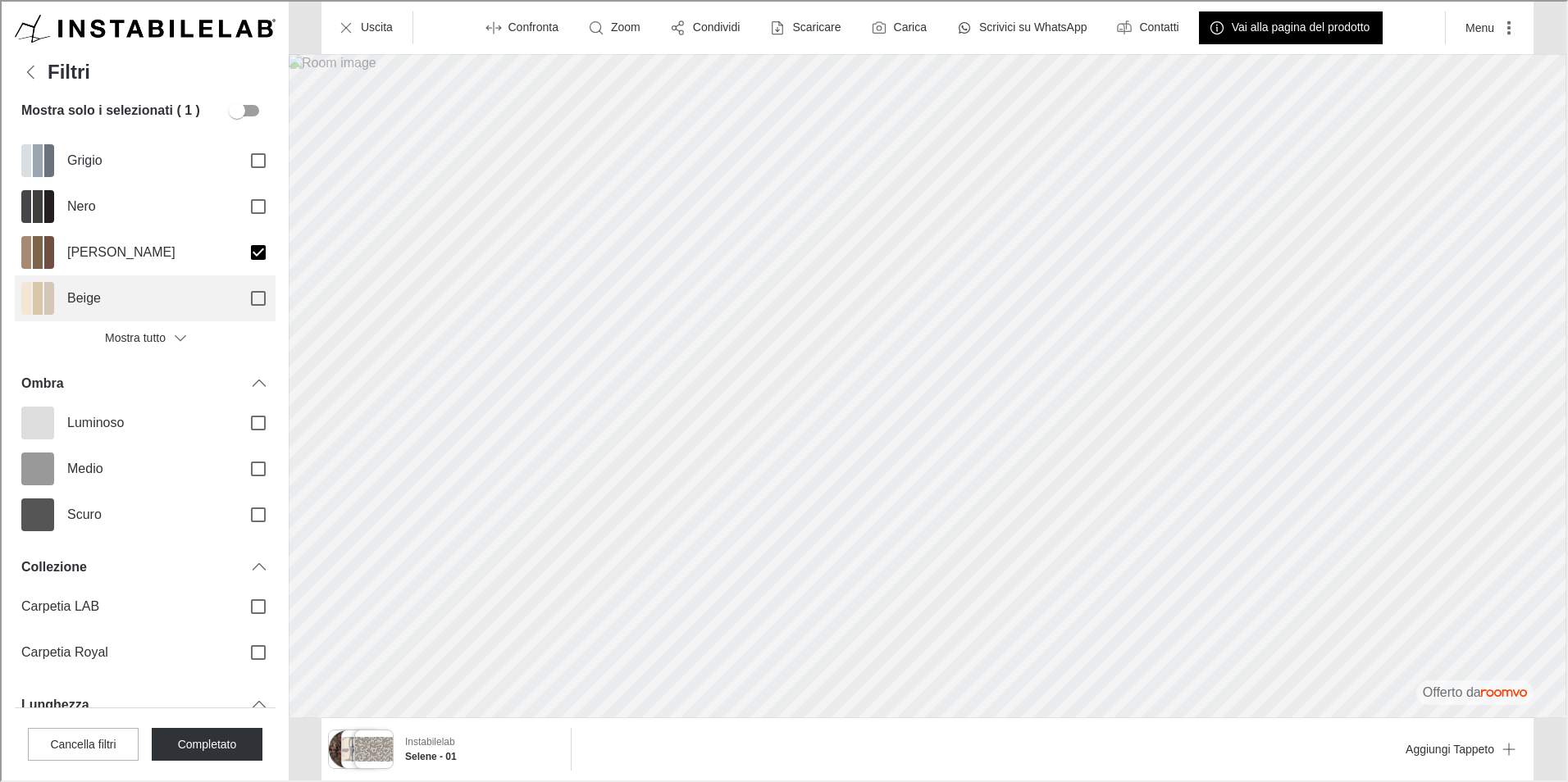
scroll to position [246, 0]
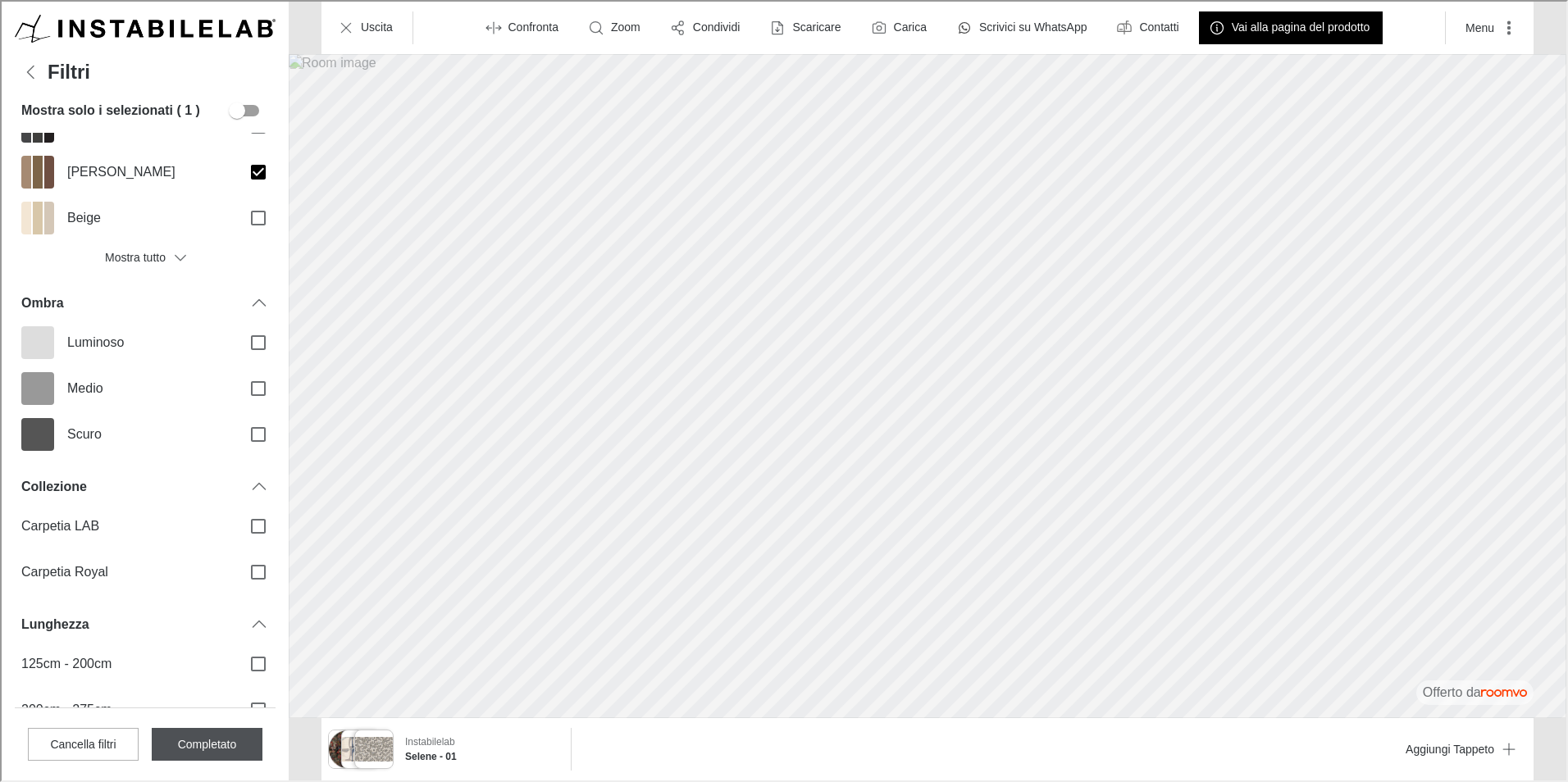
click at [189, 738] on button "Completato" at bounding box center [205, 743] width 111 height 33
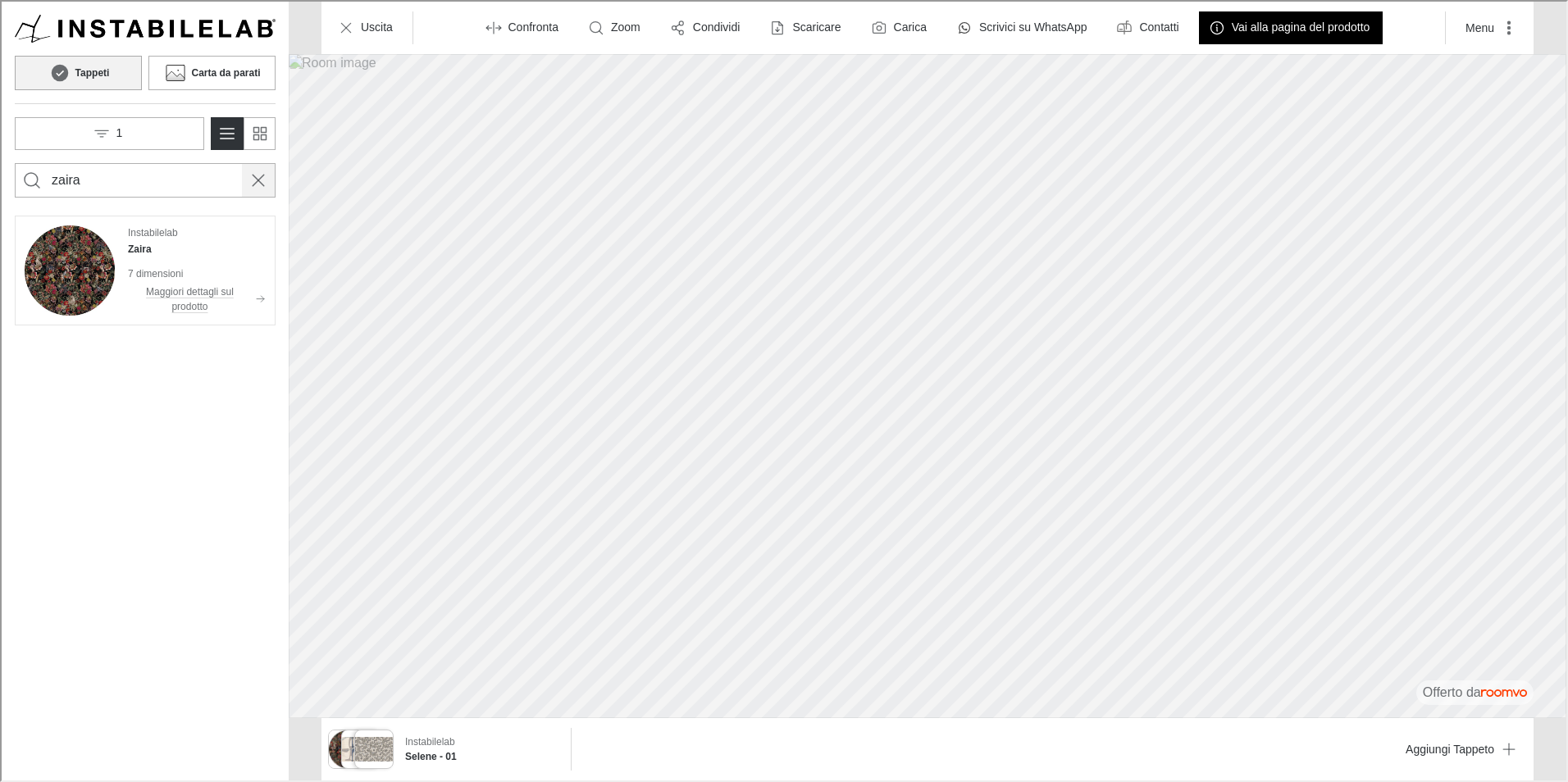
click at [261, 177] on icon "Cancel search" at bounding box center [257, 179] width 20 height 20
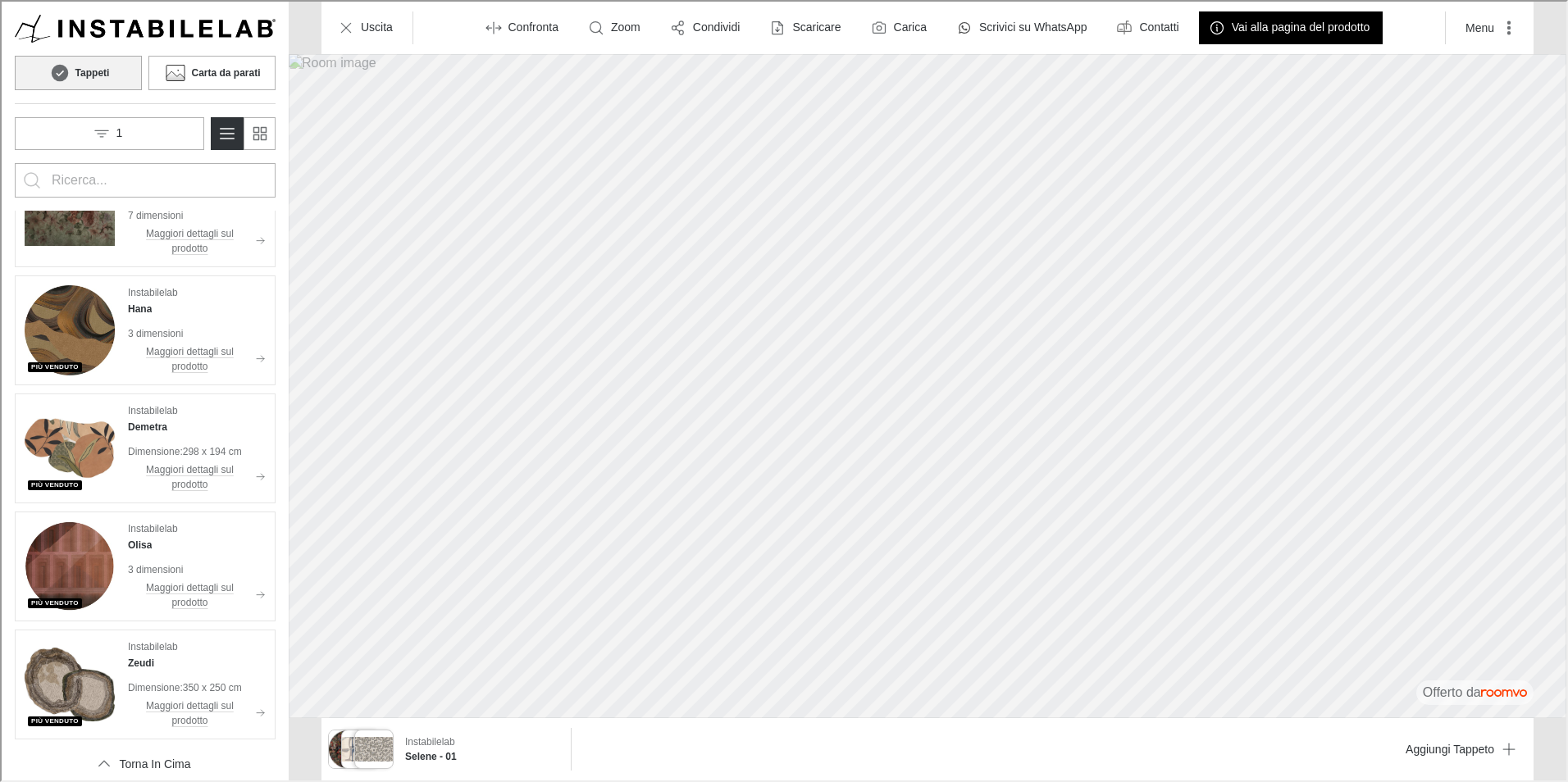
scroll to position [0, 0]
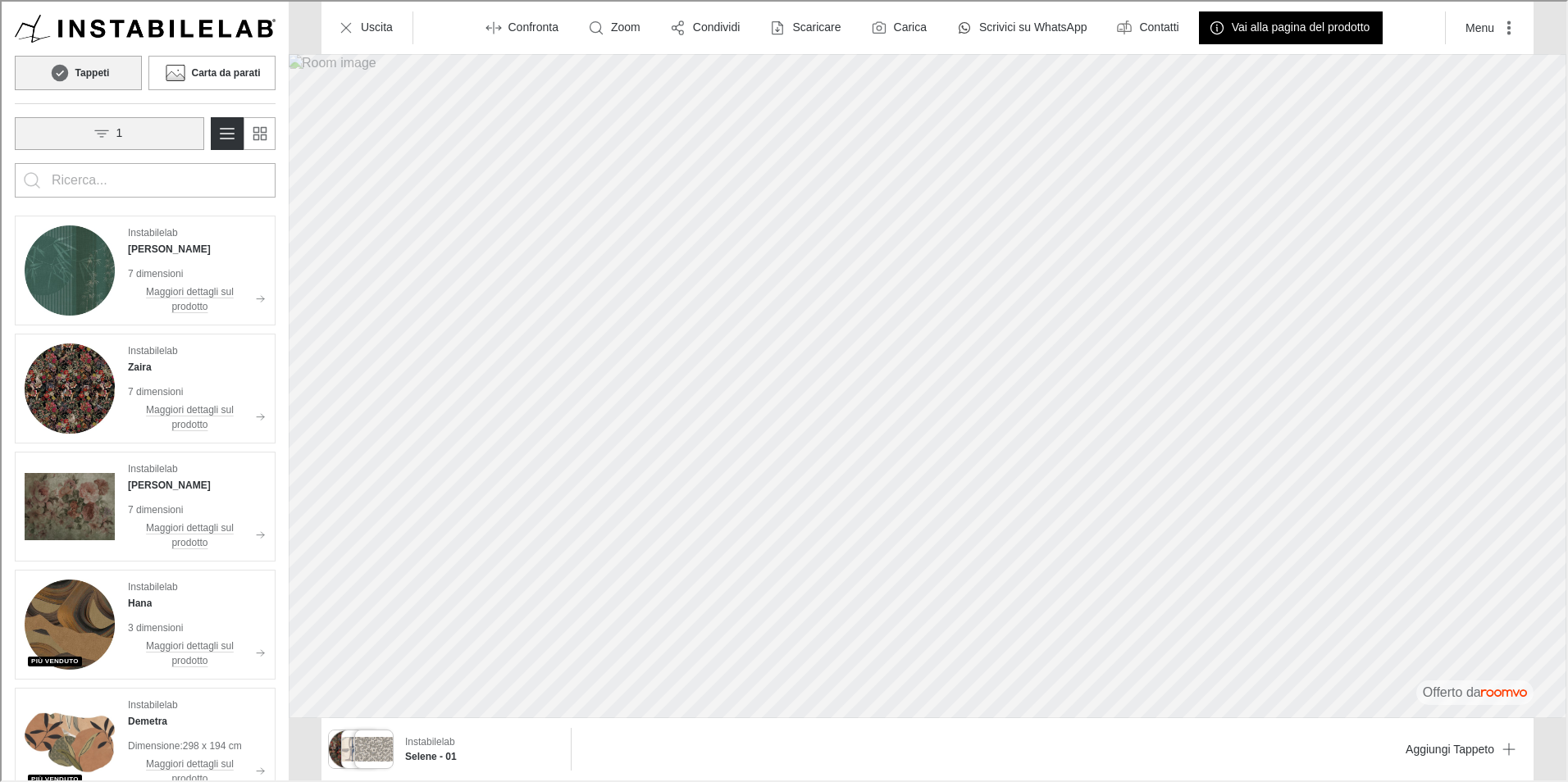
click at [129, 138] on button "1" at bounding box center [108, 132] width 190 height 33
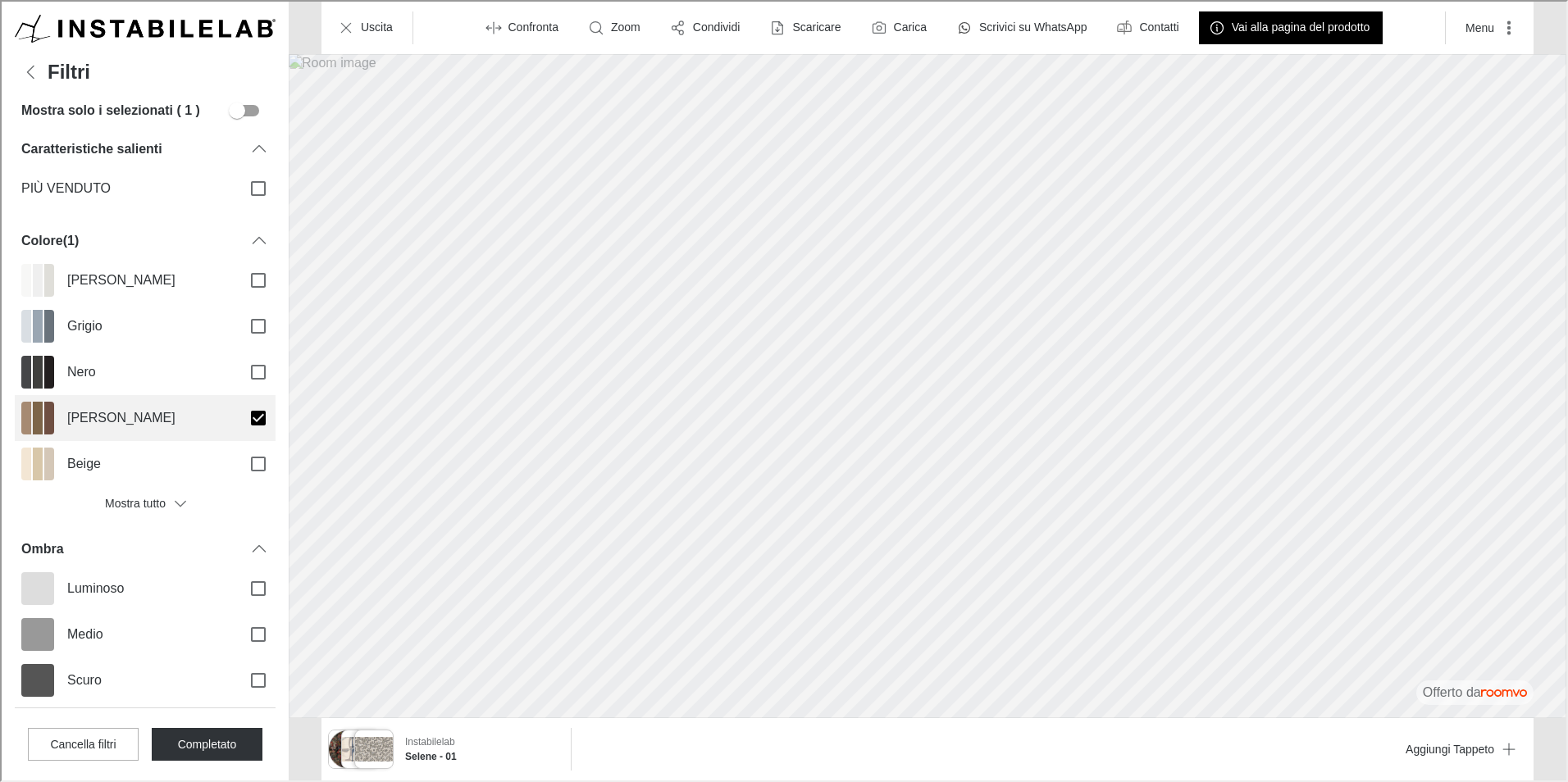
click at [182, 422] on span "[PERSON_NAME]" at bounding box center [146, 417] width 161 height 18
click at [239, 422] on input "[PERSON_NAME]" at bounding box center [257, 417] width 35 height 35
checkbox input "false"
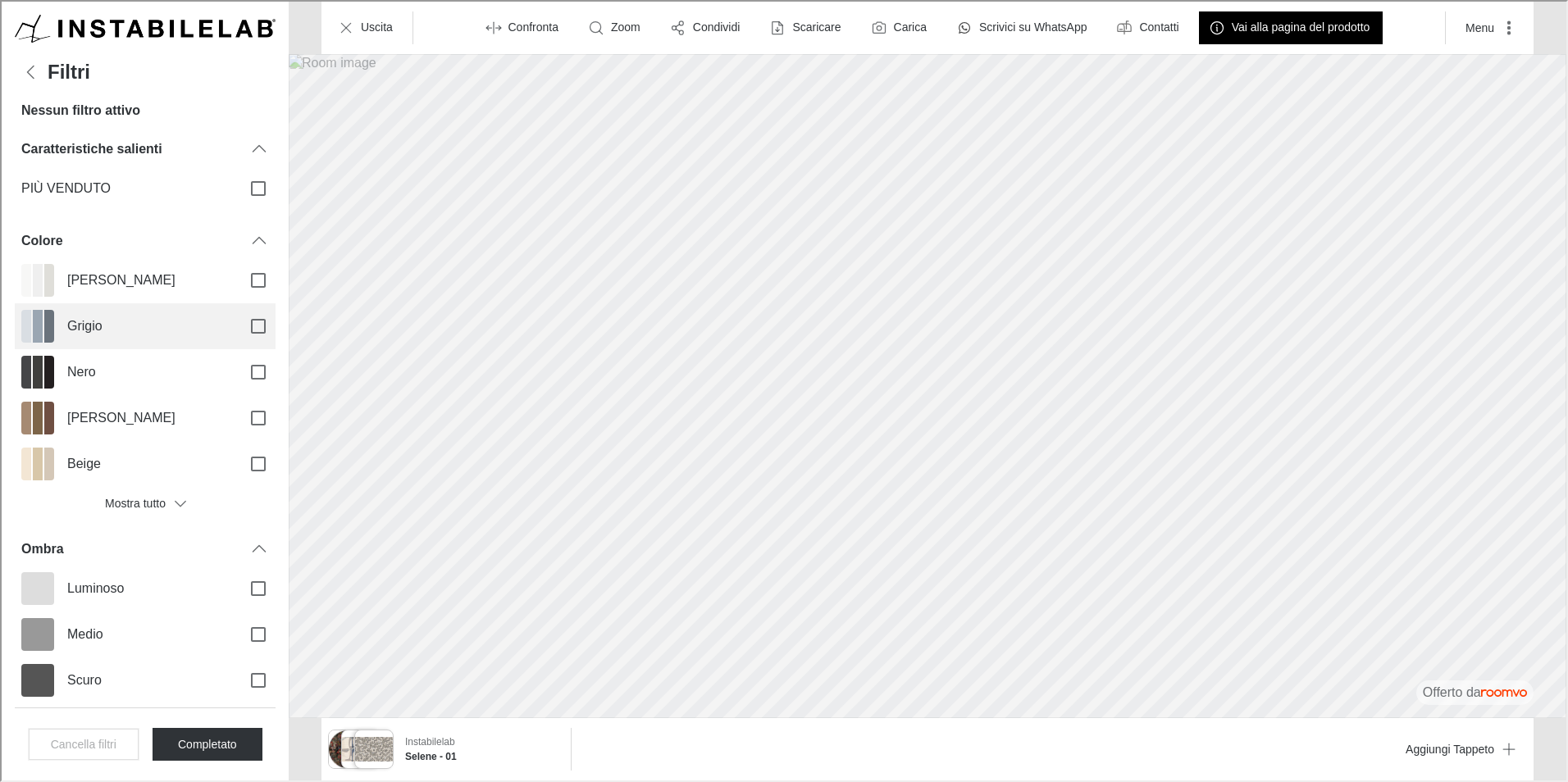
click at [203, 318] on span "Grigio" at bounding box center [146, 325] width 161 height 18
click at [239, 318] on input "Grigio" at bounding box center [257, 325] width 35 height 35
checkbox input "true"
click at [193, 750] on button "Completato" at bounding box center [205, 743] width 111 height 33
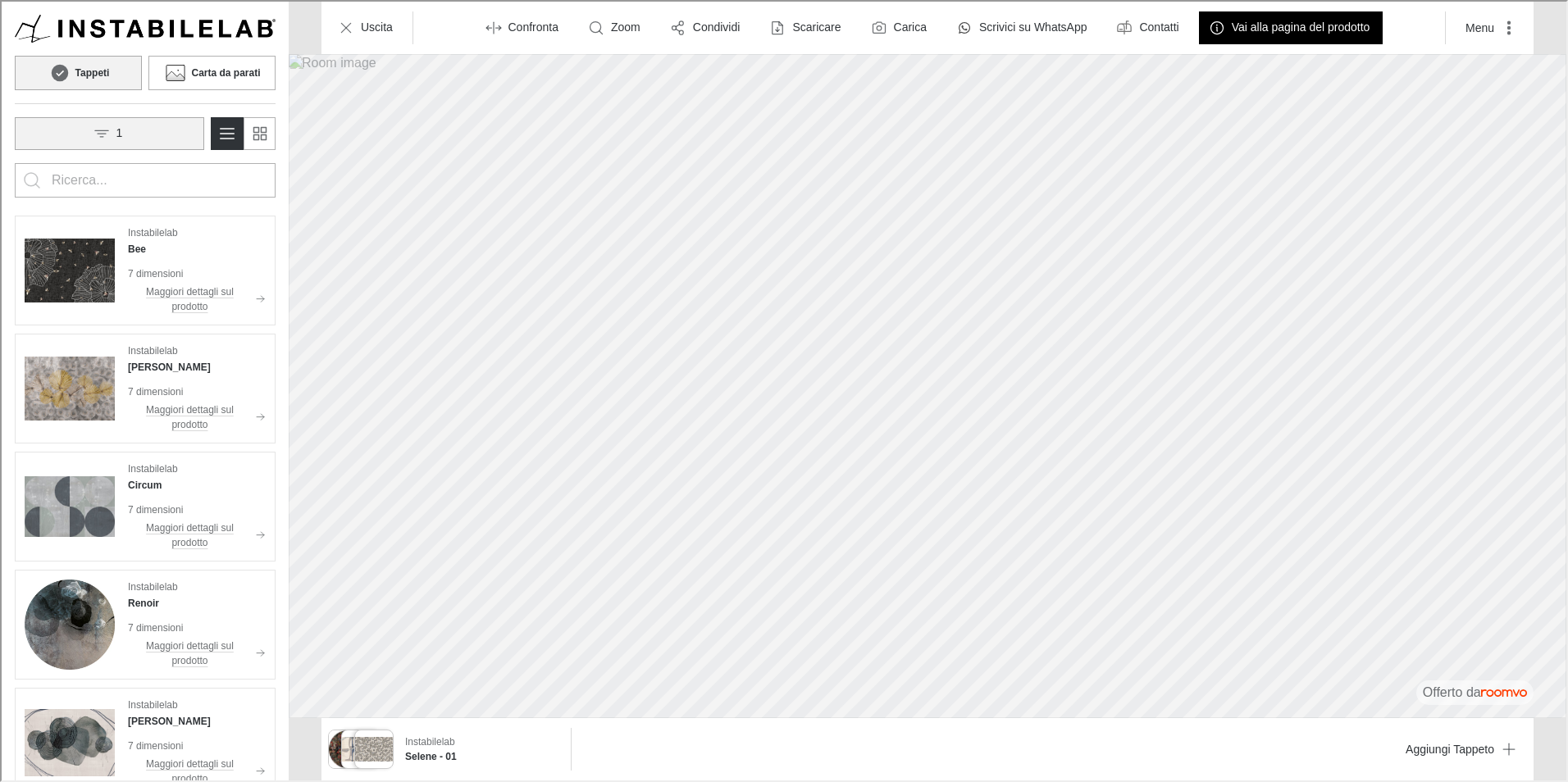
click at [116, 144] on button "1" at bounding box center [108, 132] width 190 height 33
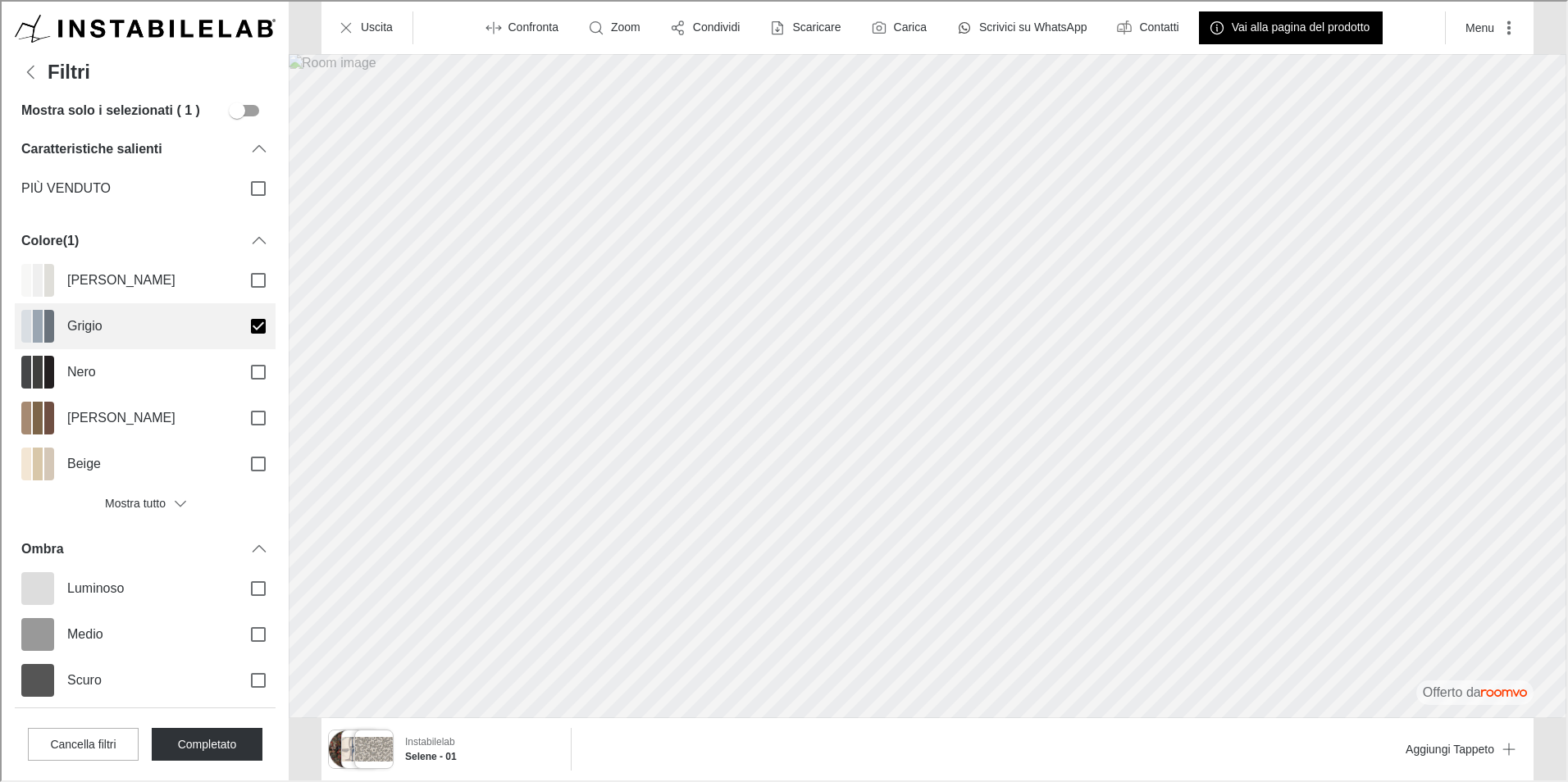
click at [150, 338] on label "Grigio" at bounding box center [144, 325] width 261 height 46
click at [239, 338] on input "Grigio" at bounding box center [257, 325] width 35 height 35
checkbox input "false"
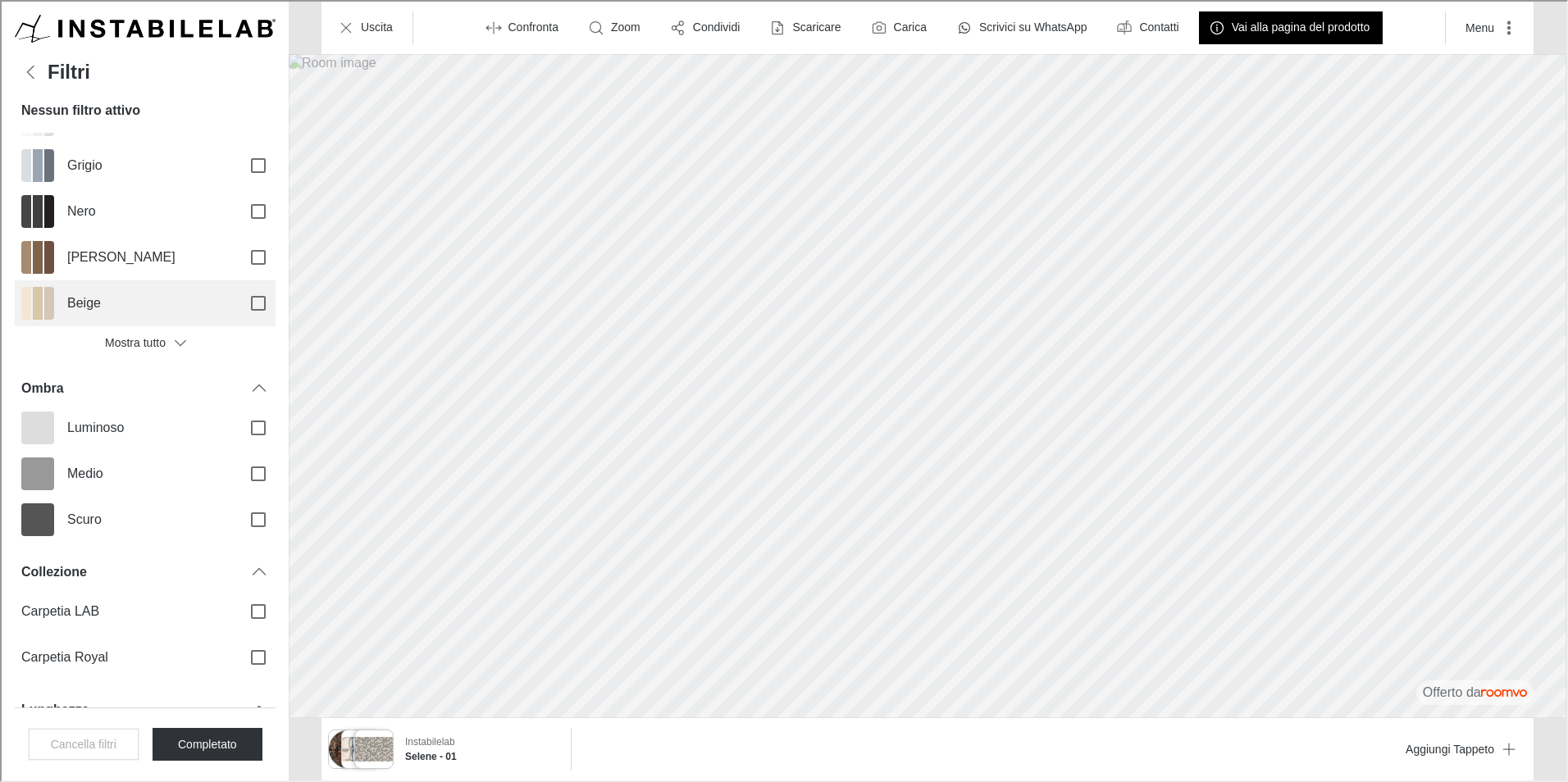
scroll to position [164, 0]
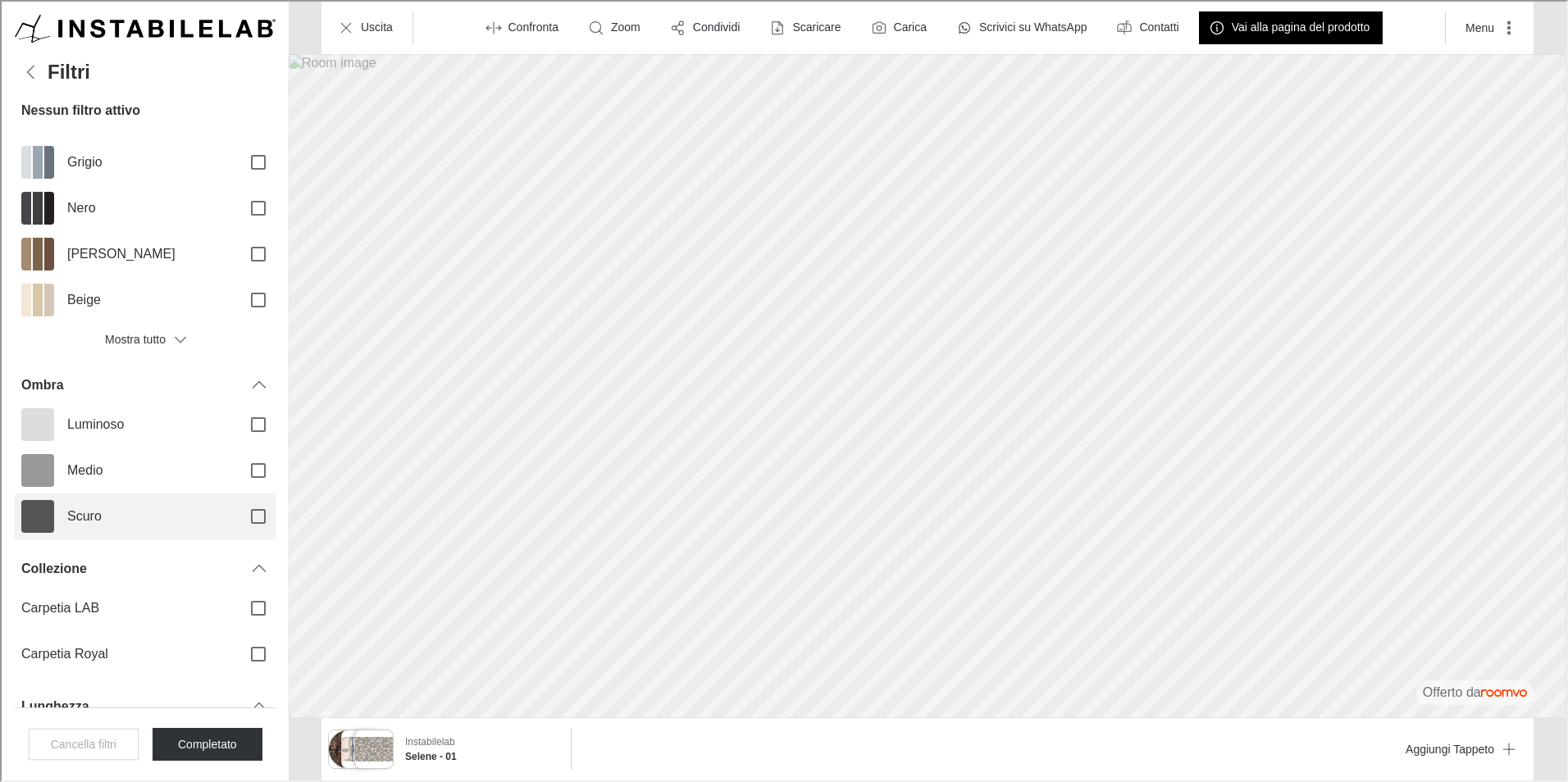
click at [117, 512] on span "Scuro" at bounding box center [146, 515] width 161 height 18
click at [239, 512] on input "Scuro" at bounding box center [257, 515] width 35 height 35
checkbox input "true"
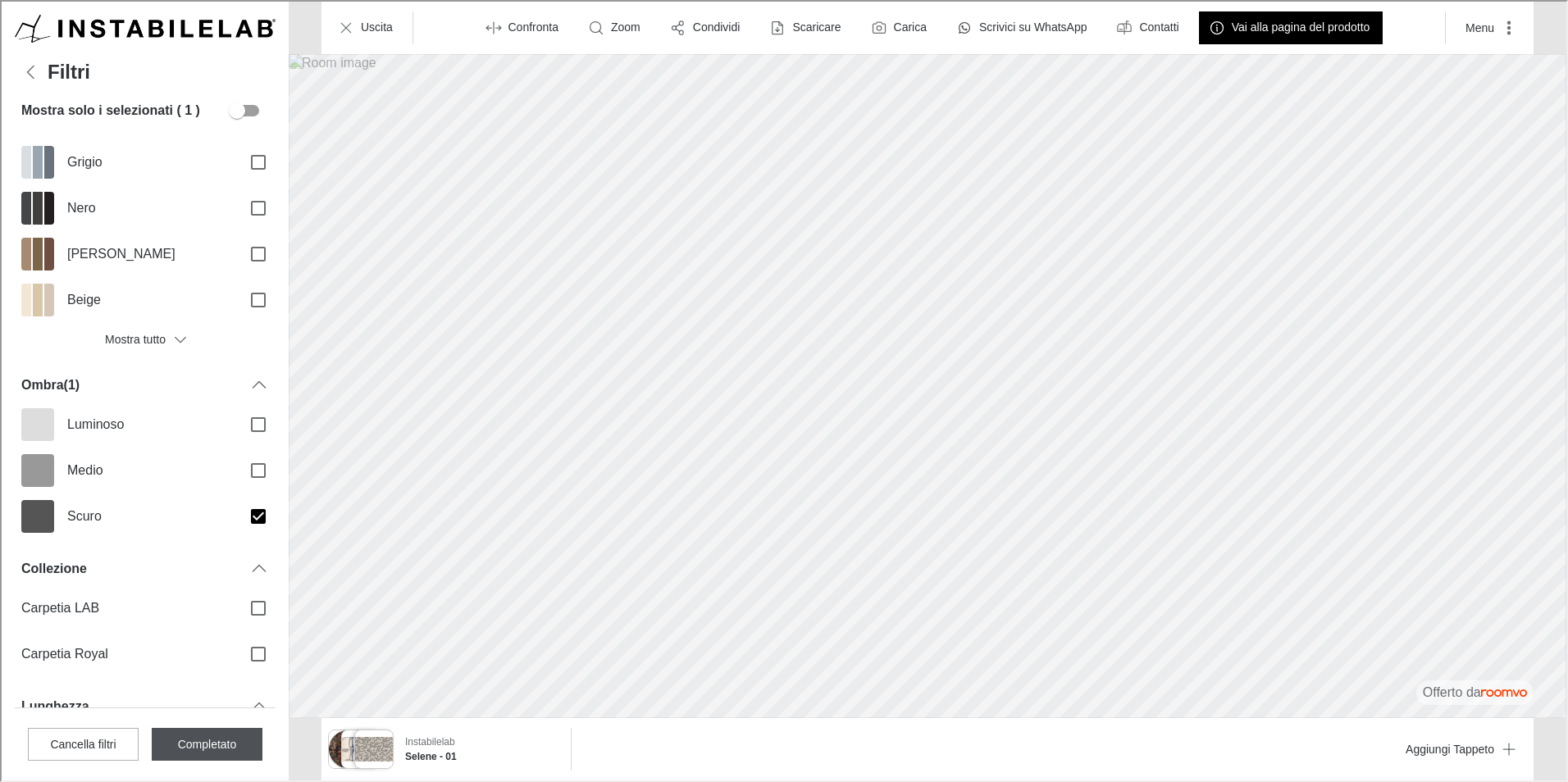
click at [220, 757] on button "Completato" at bounding box center [205, 743] width 111 height 33
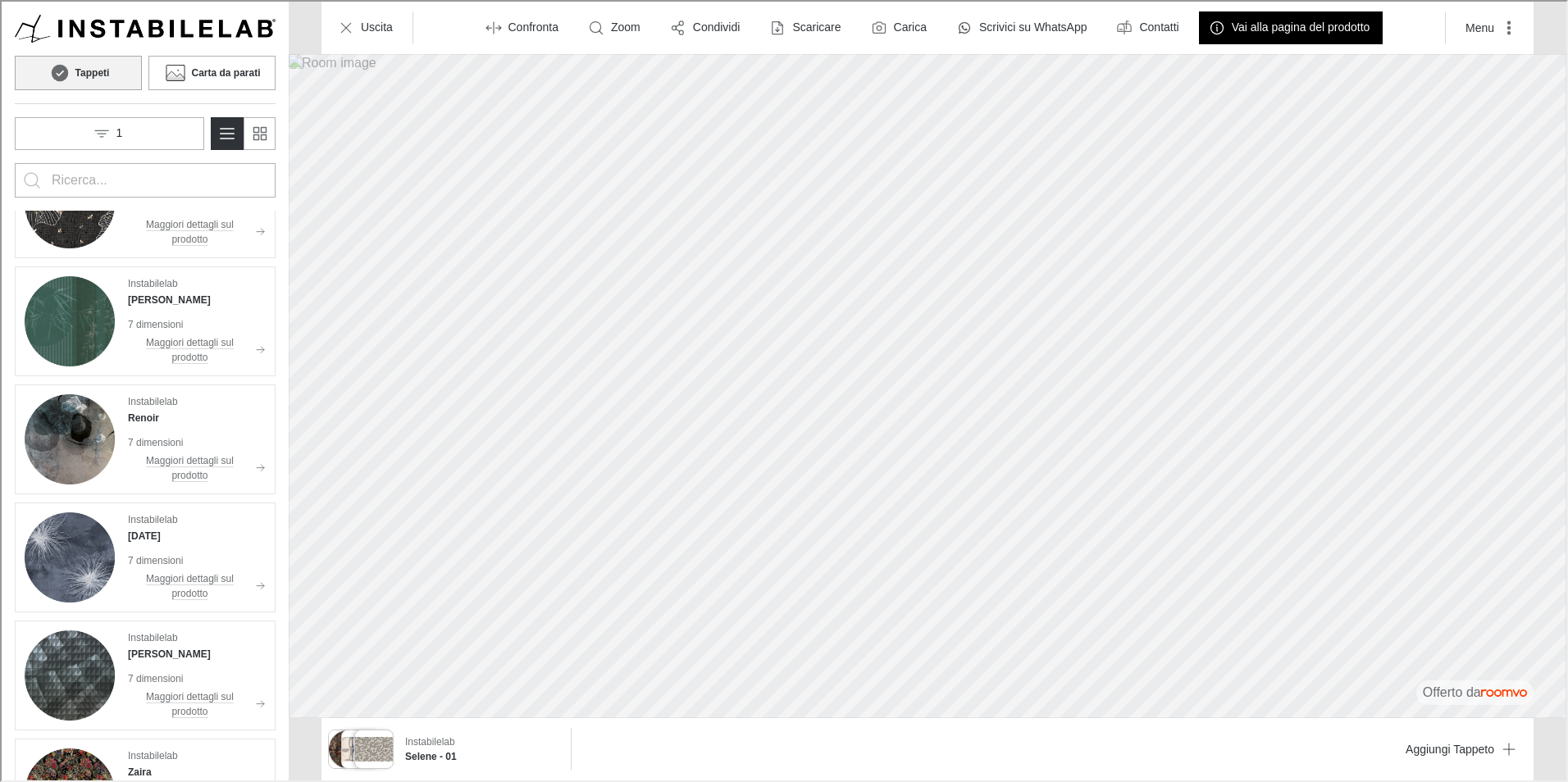
scroll to position [0, 0]
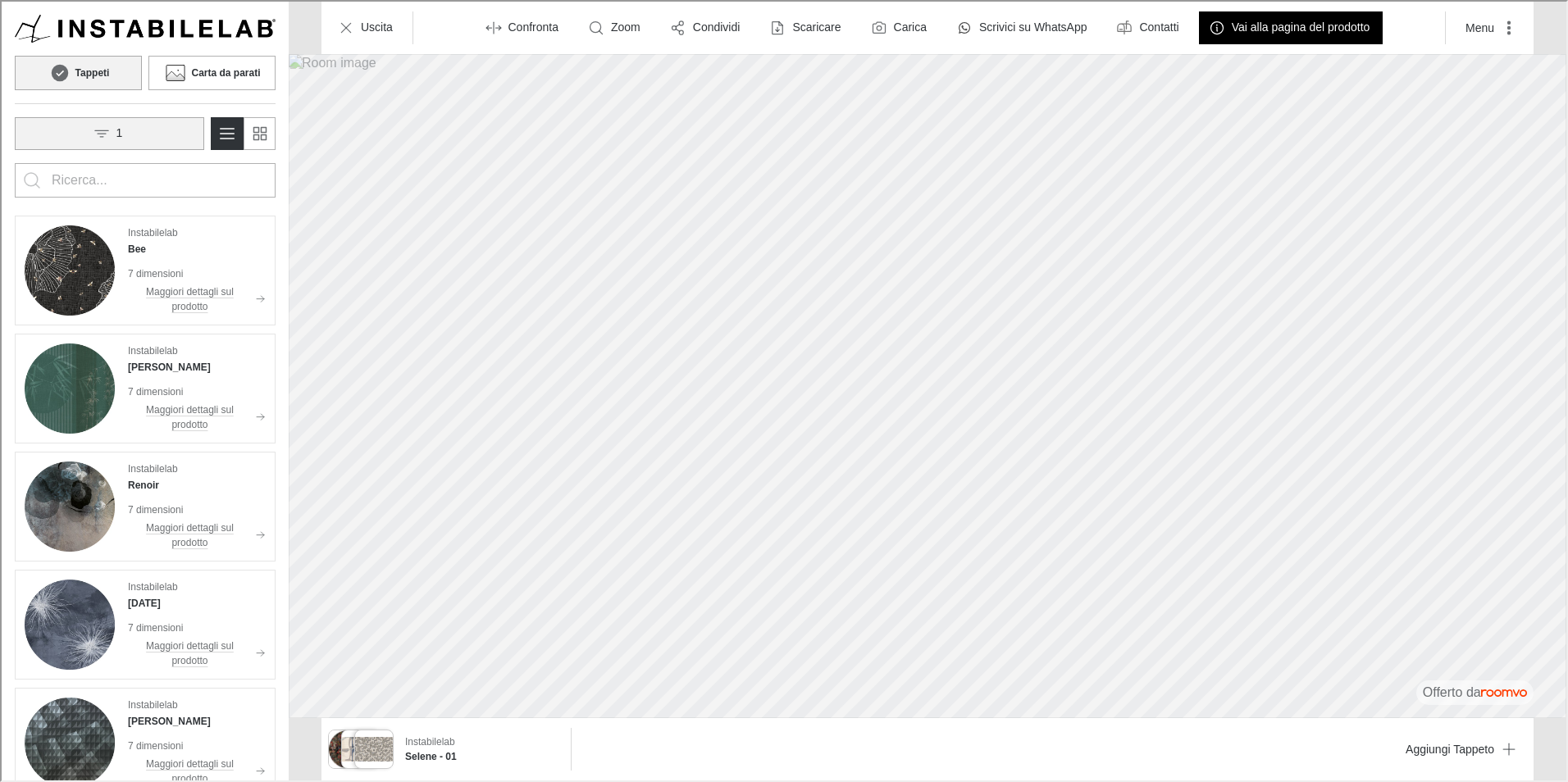
click at [152, 134] on button "1" at bounding box center [108, 132] width 190 height 33
